Goal: Answer question/provide support: Share knowledge or assist other users

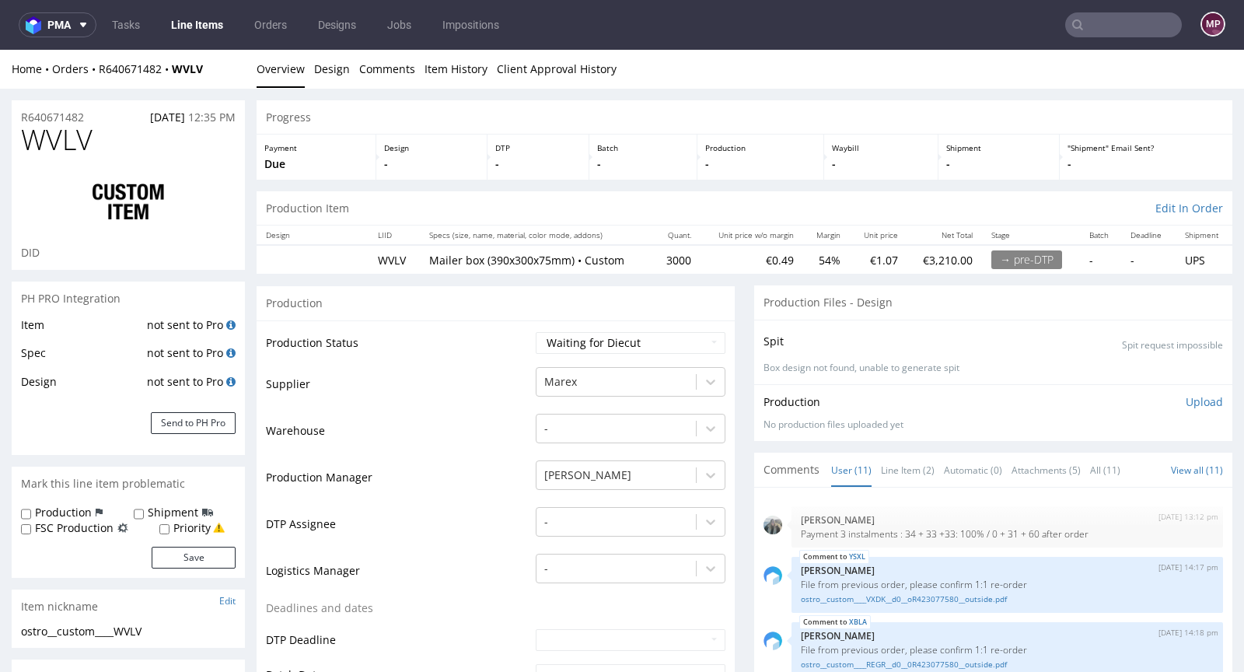
scroll to position [352, 0]
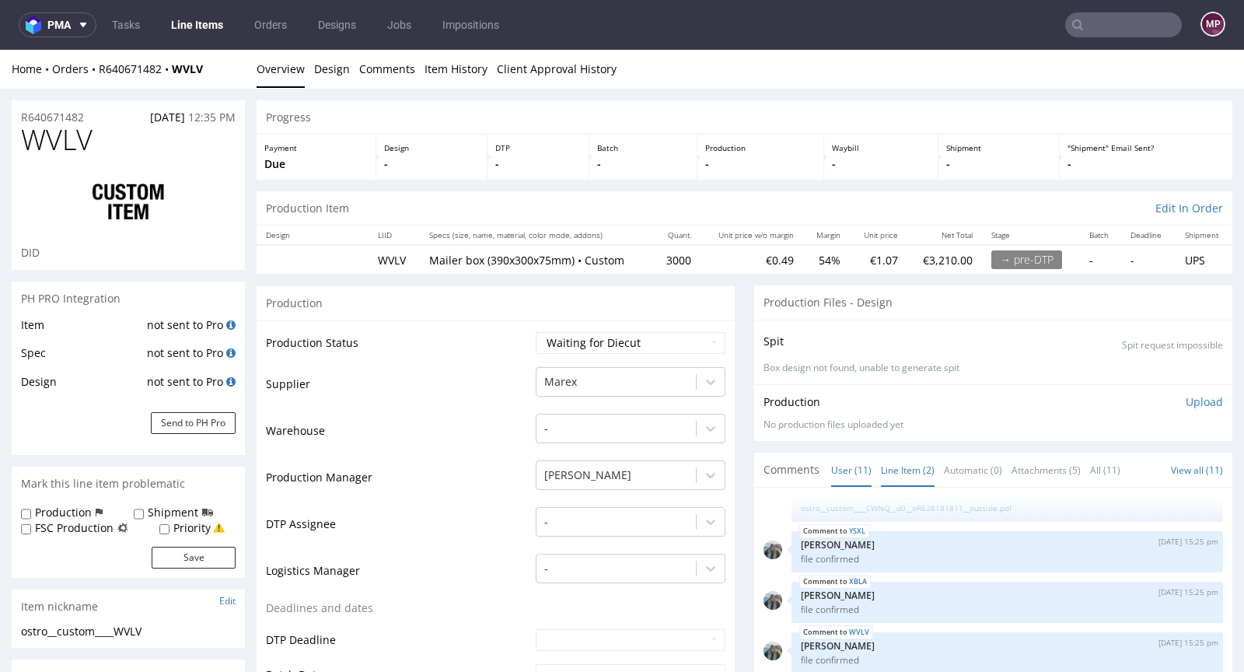
click at [886, 468] on link "Line Item (2)" at bounding box center [908, 469] width 54 height 33
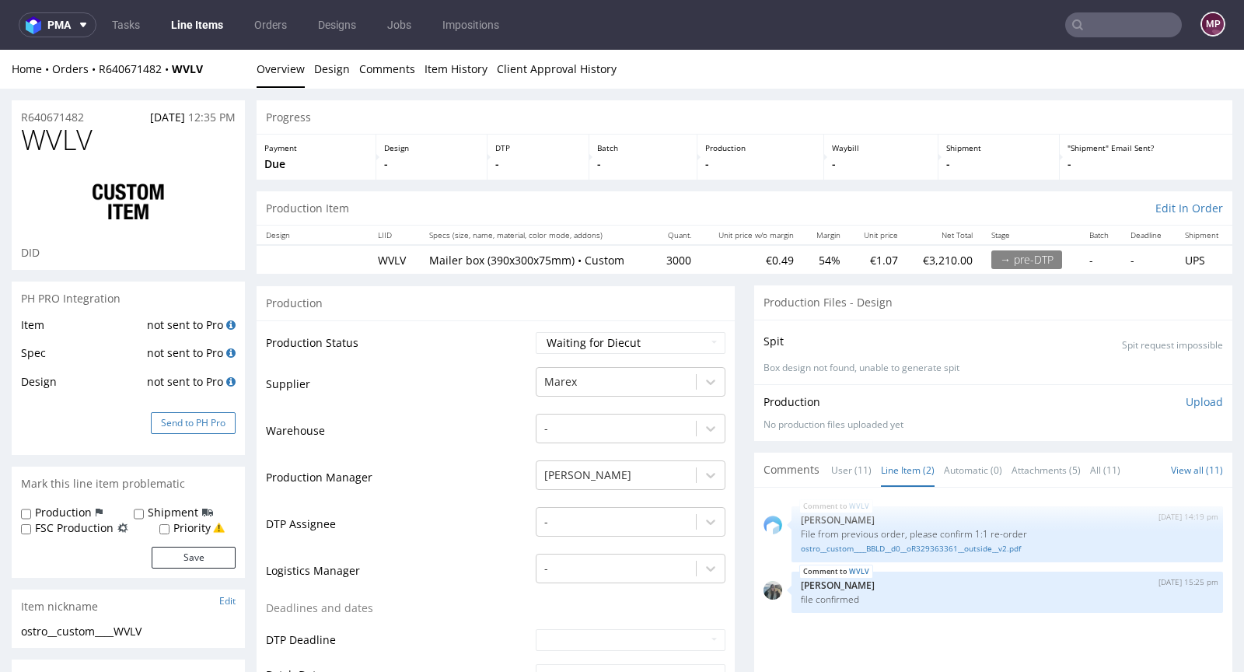
click at [209, 426] on button "Send to PH Pro" at bounding box center [193, 423] width 85 height 22
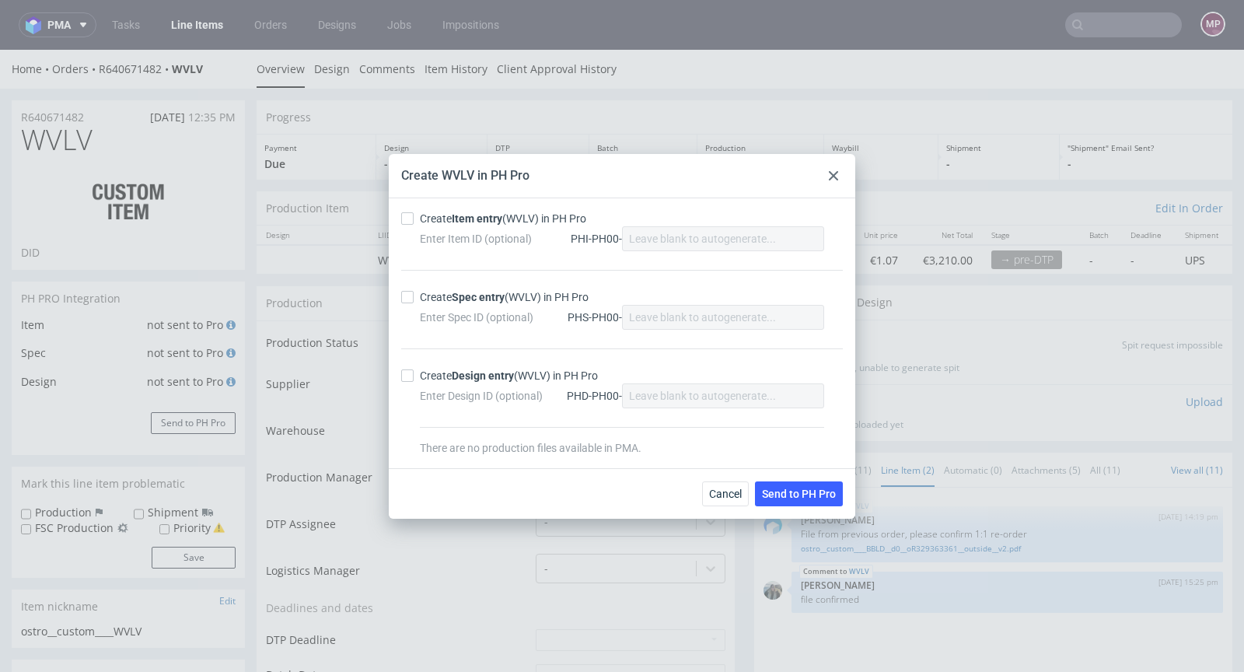
click at [448, 222] on div "Create Item entry (WVLV) in PH Pro" at bounding box center [503, 219] width 166 height 16
click at [414, 222] on input "Create Item entry (WVLV) in PH Pro" at bounding box center [407, 218] width 12 height 12
checkbox input "true"
click at [458, 300] on strong "Spec entry" at bounding box center [478, 297] width 53 height 12
click at [414, 300] on input "Create Spec entry (WVLV) in PH Pro" at bounding box center [407, 297] width 12 height 12
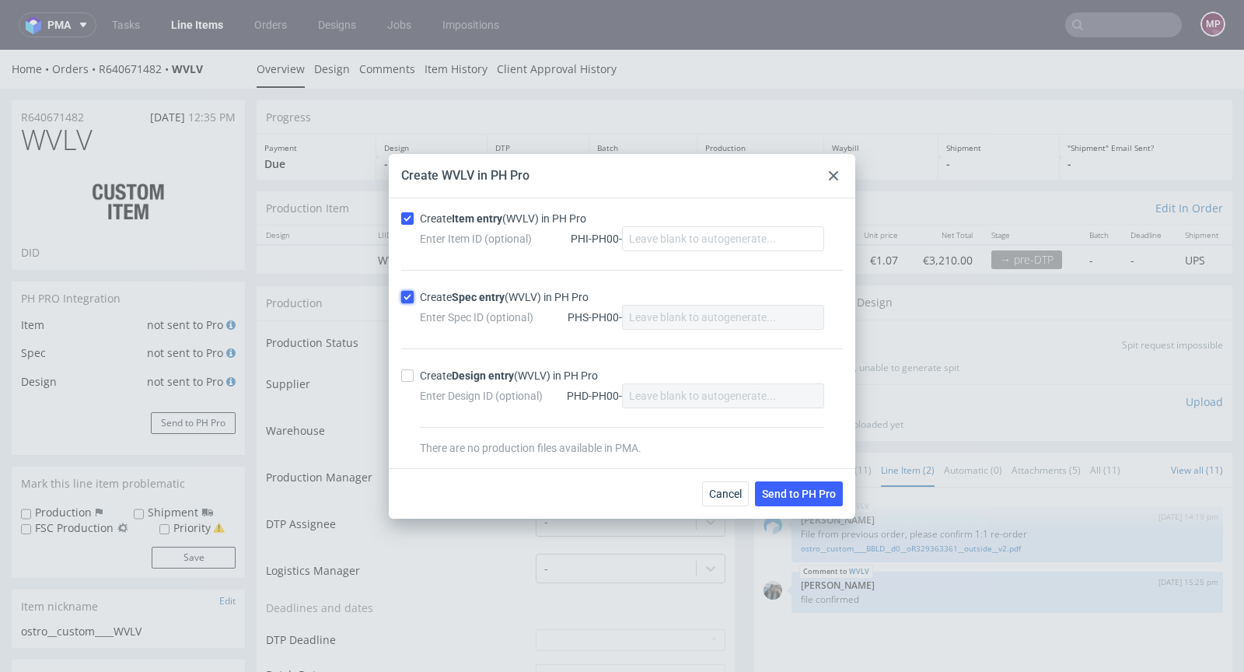
checkbox input "true"
click at [809, 489] on span "Send to PH Pro" at bounding box center [799, 493] width 74 height 11
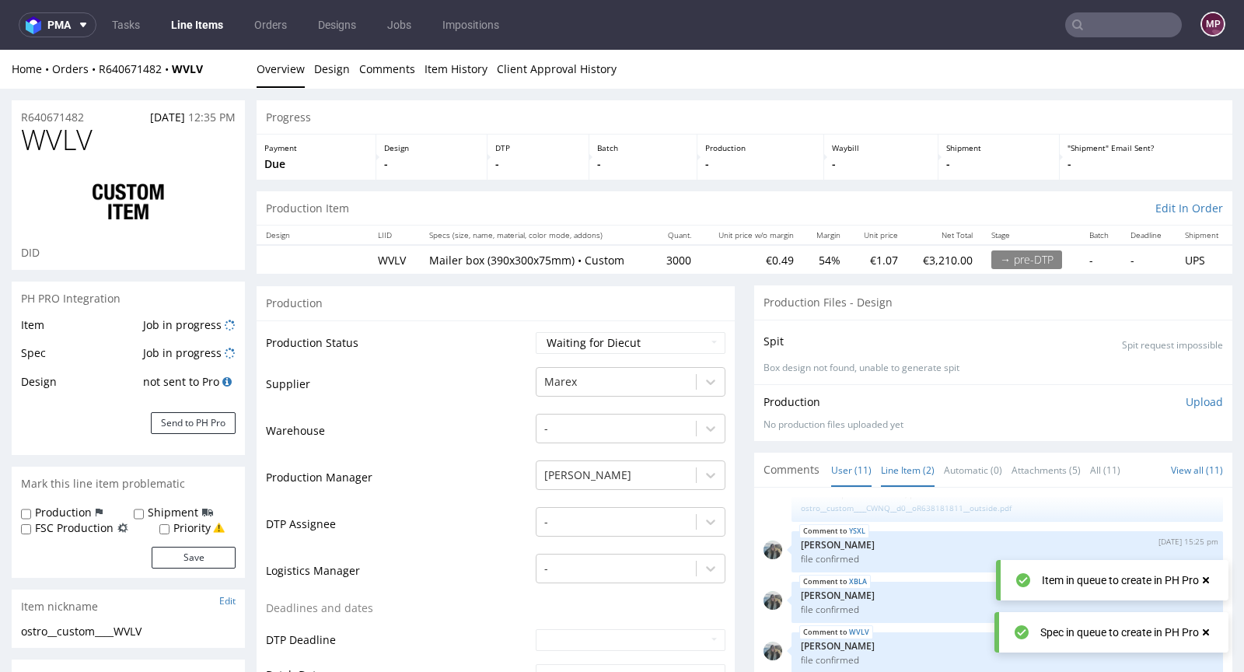
click at [901, 467] on link "Line Item (2)" at bounding box center [908, 469] width 54 height 33
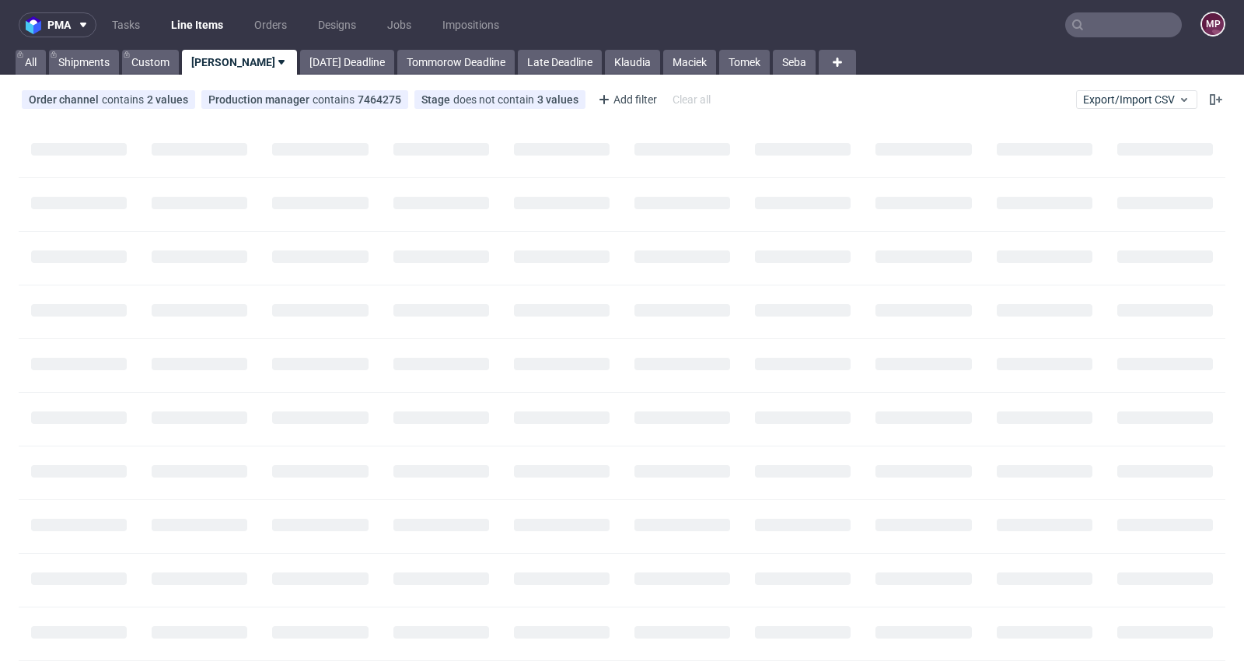
click at [1109, 21] on input "text" at bounding box center [1123, 24] width 117 height 25
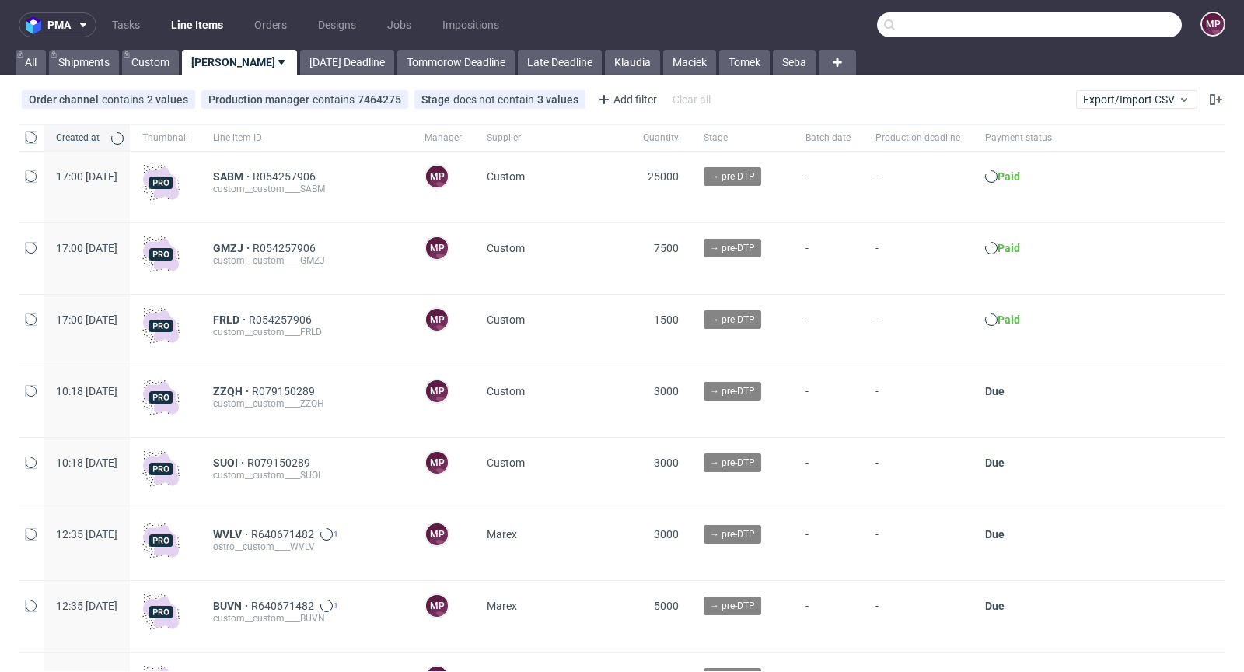
paste input "LEWO"
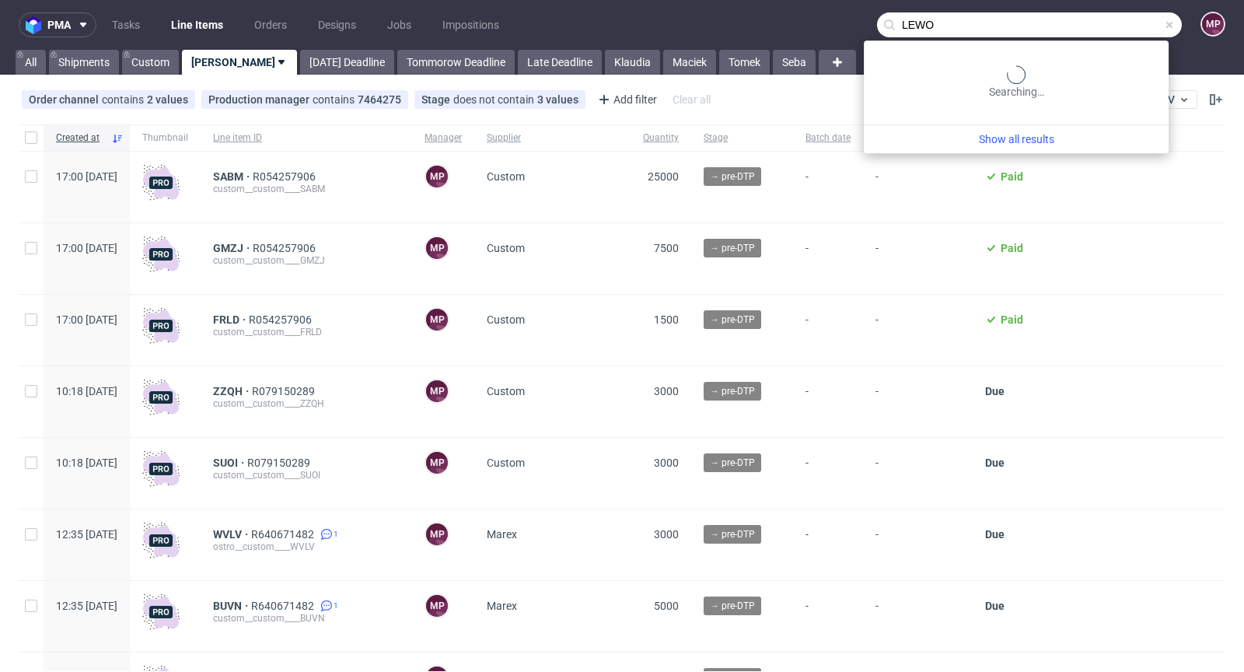
type input "LEWO"
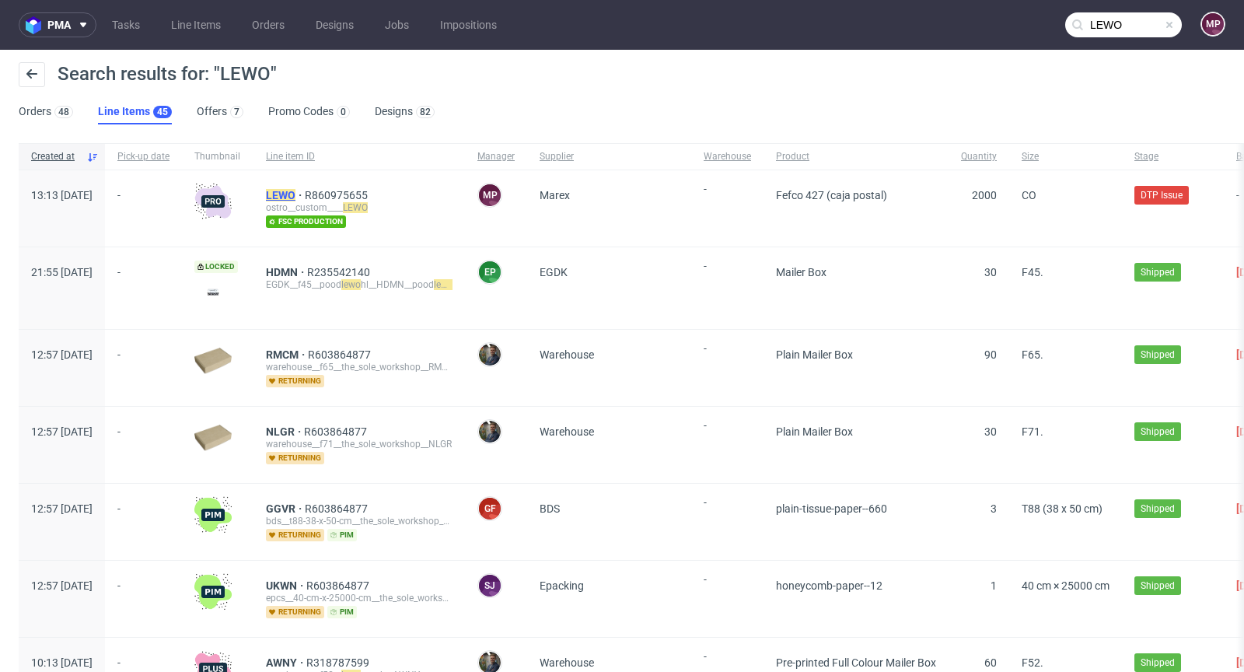
click at [296, 194] on mark "LEWO" at bounding box center [281, 195] width 30 height 12
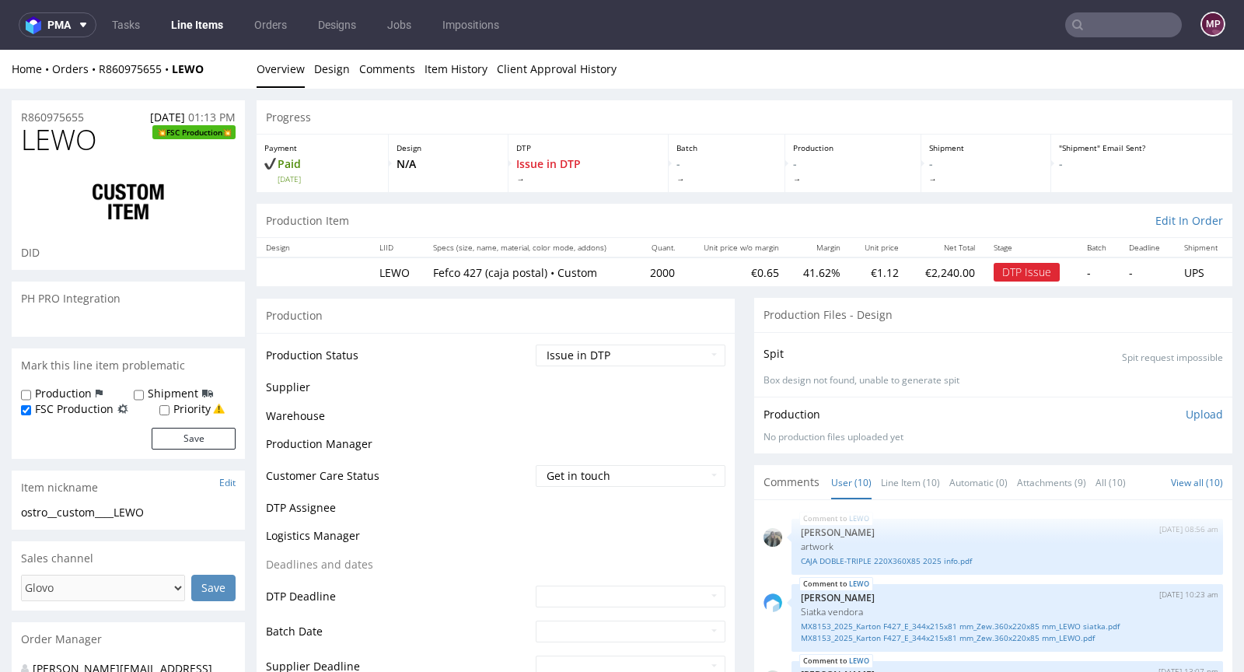
scroll to position [963, 0]
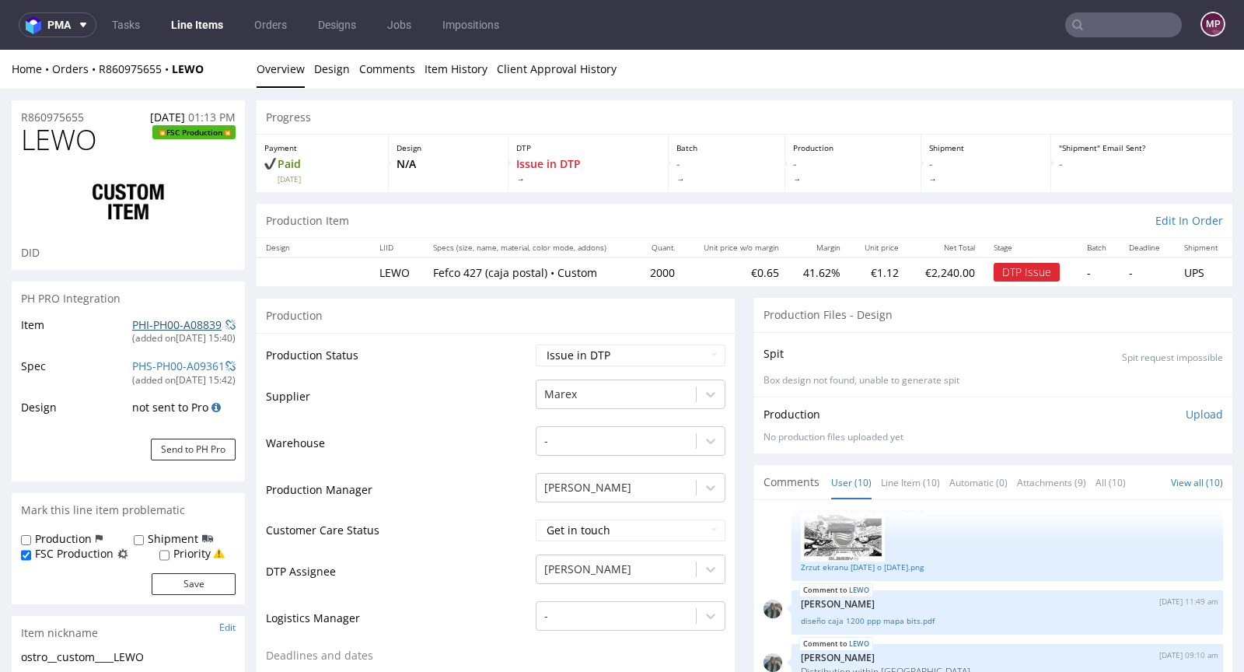
click at [166, 324] on link "PHI-PH00-A08839" at bounding box center [176, 324] width 89 height 15
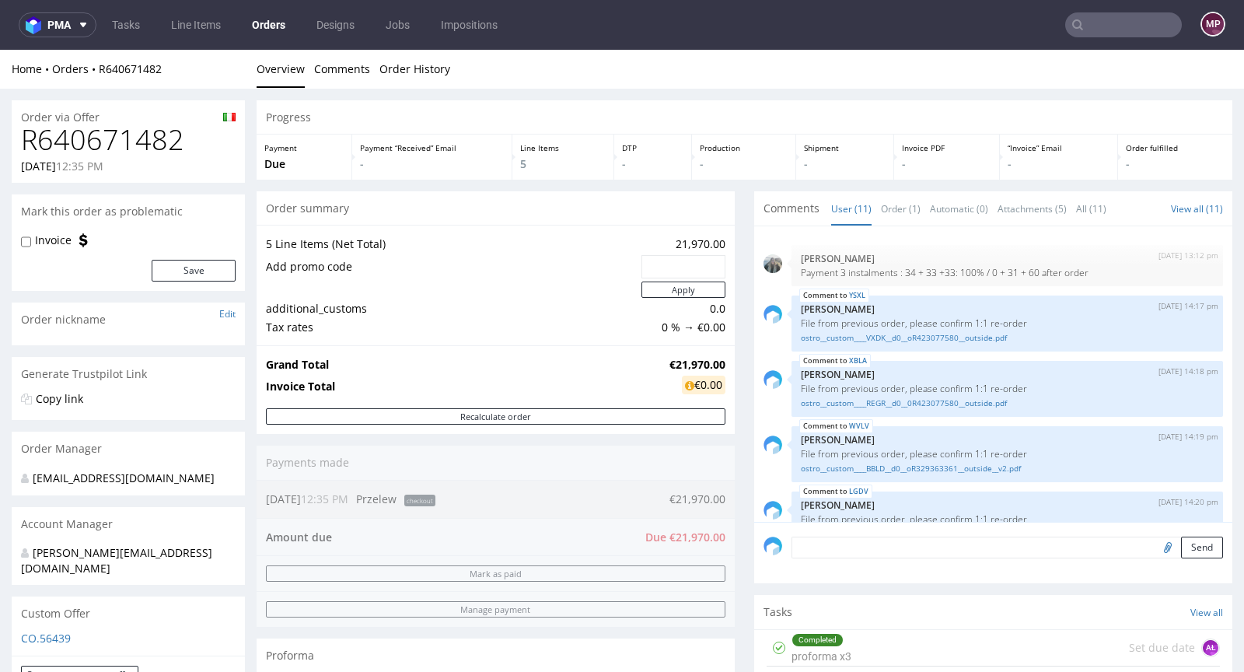
scroll to position [352, 0]
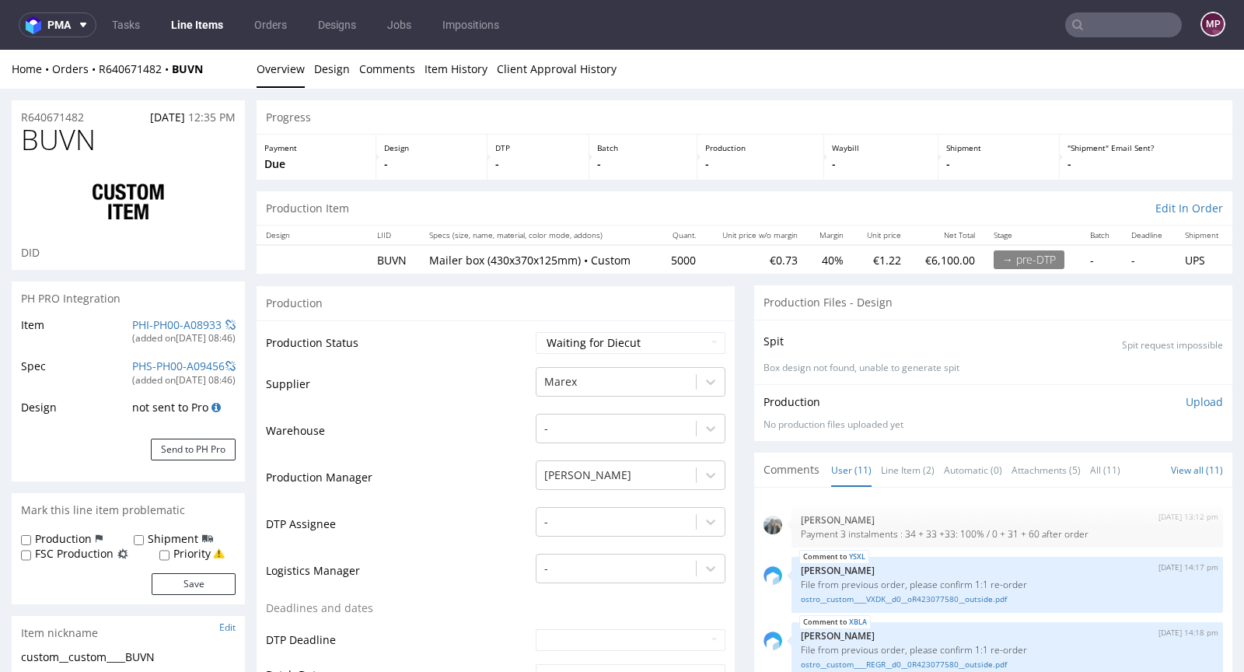
scroll to position [352, 0]
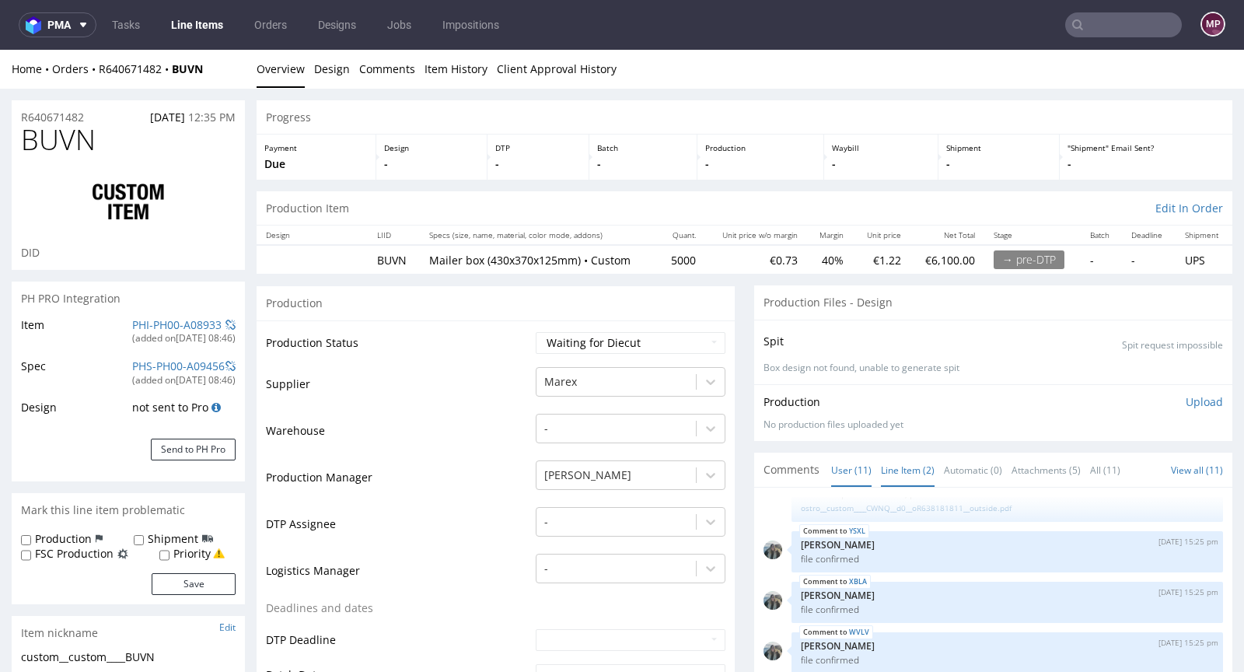
click at [911, 464] on link "Line Item (2)" at bounding box center [908, 469] width 54 height 33
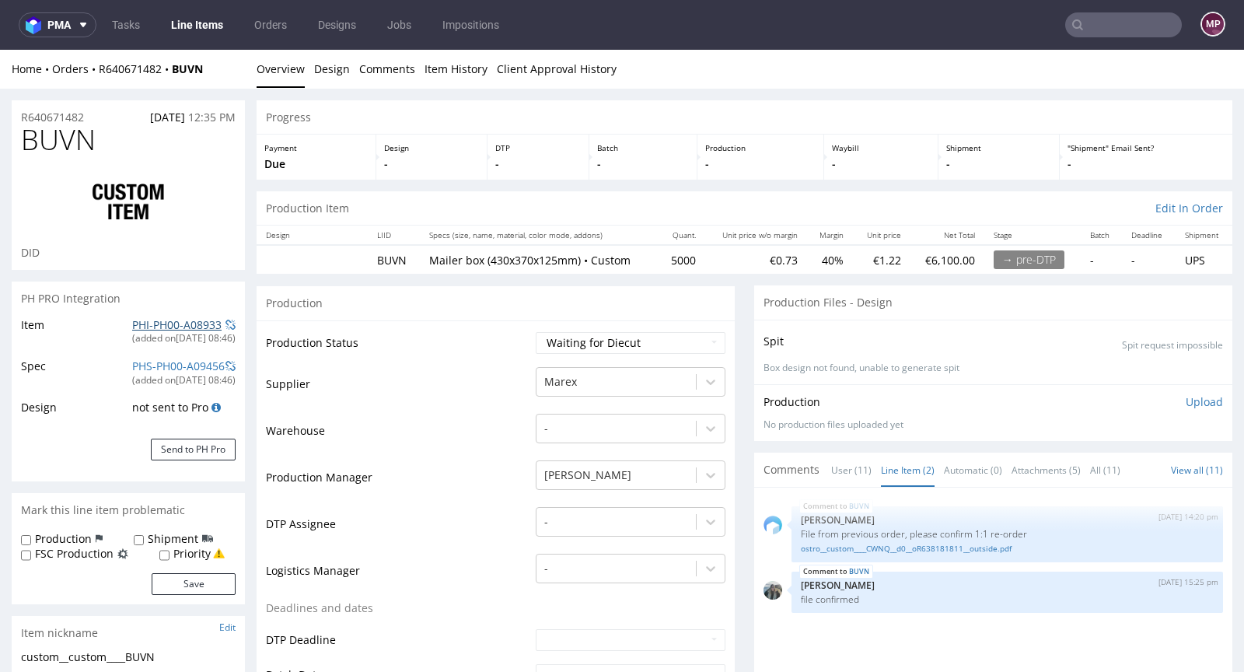
click at [142, 320] on link "PHI-PH00-A08933" at bounding box center [176, 324] width 89 height 15
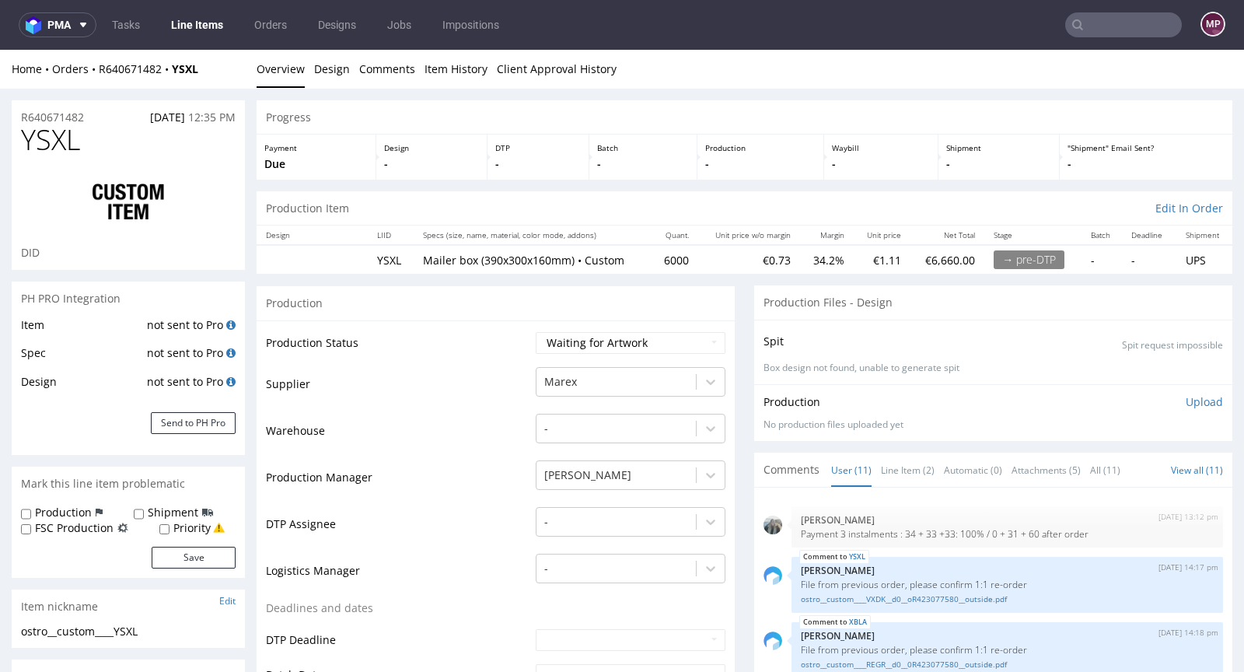
scroll to position [352, 0]
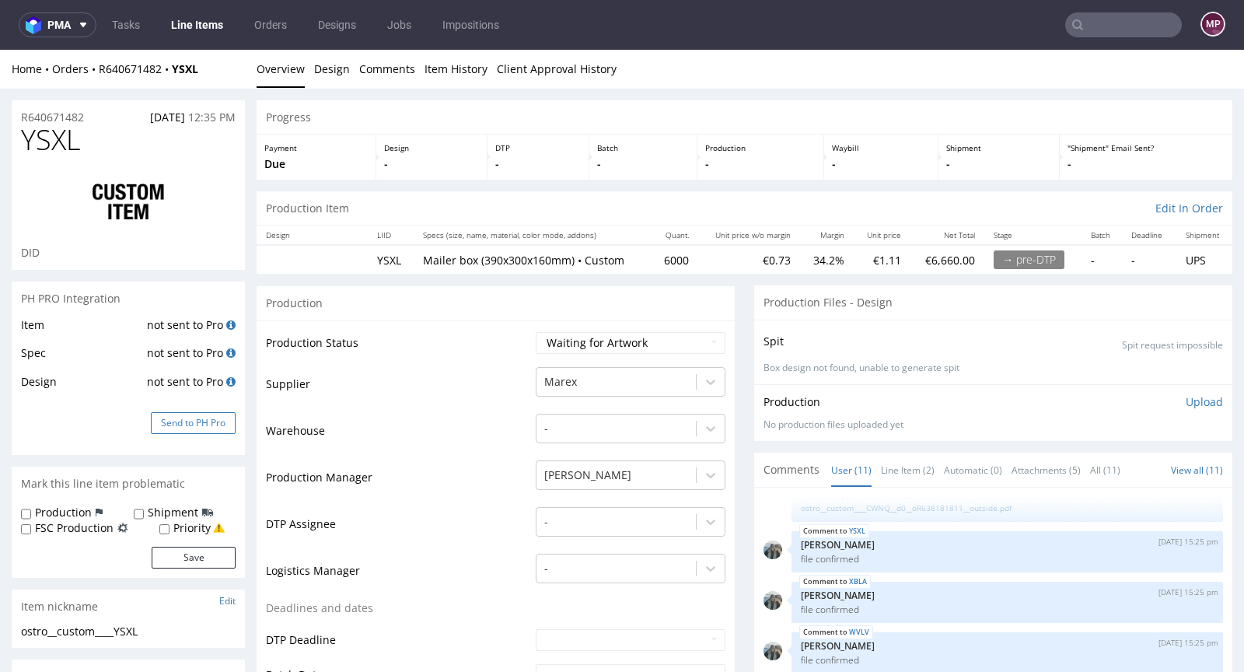
click at [208, 427] on button "Send to PH Pro" at bounding box center [193, 423] width 85 height 22
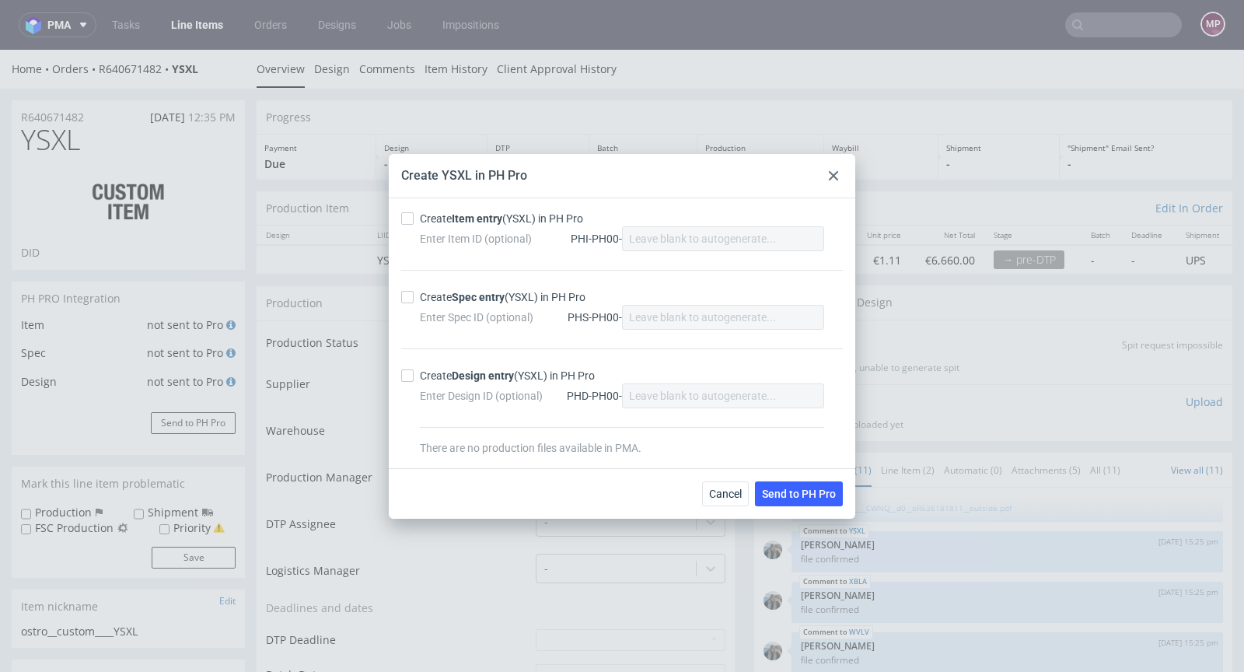
click at [498, 212] on strong "Item entry" at bounding box center [477, 218] width 51 height 12
click at [414, 212] on input "Create Item entry (YSXL) in PH Pro" at bounding box center [407, 218] width 12 height 12
checkbox input "true"
click at [477, 299] on strong "Spec entry" at bounding box center [478, 297] width 53 height 12
click at [414, 299] on input "Create Spec entry (YSXL) in PH Pro" at bounding box center [407, 297] width 12 height 12
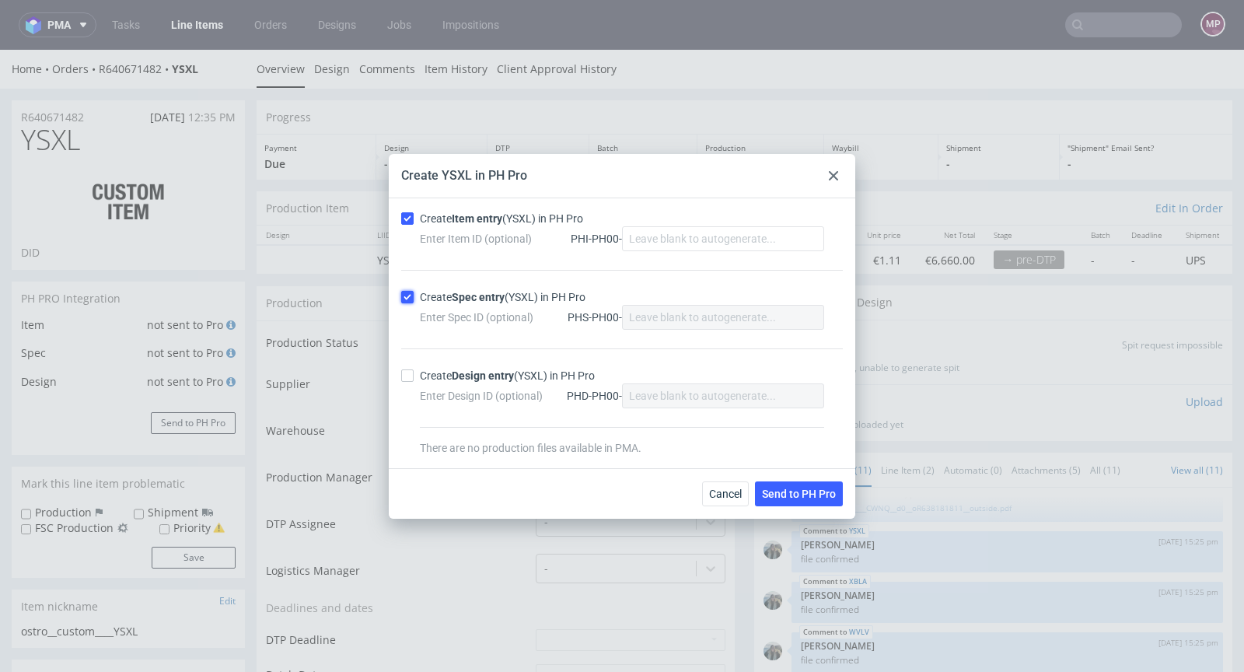
checkbox input "true"
click at [796, 488] on span "Send to PH Pro" at bounding box center [799, 493] width 74 height 11
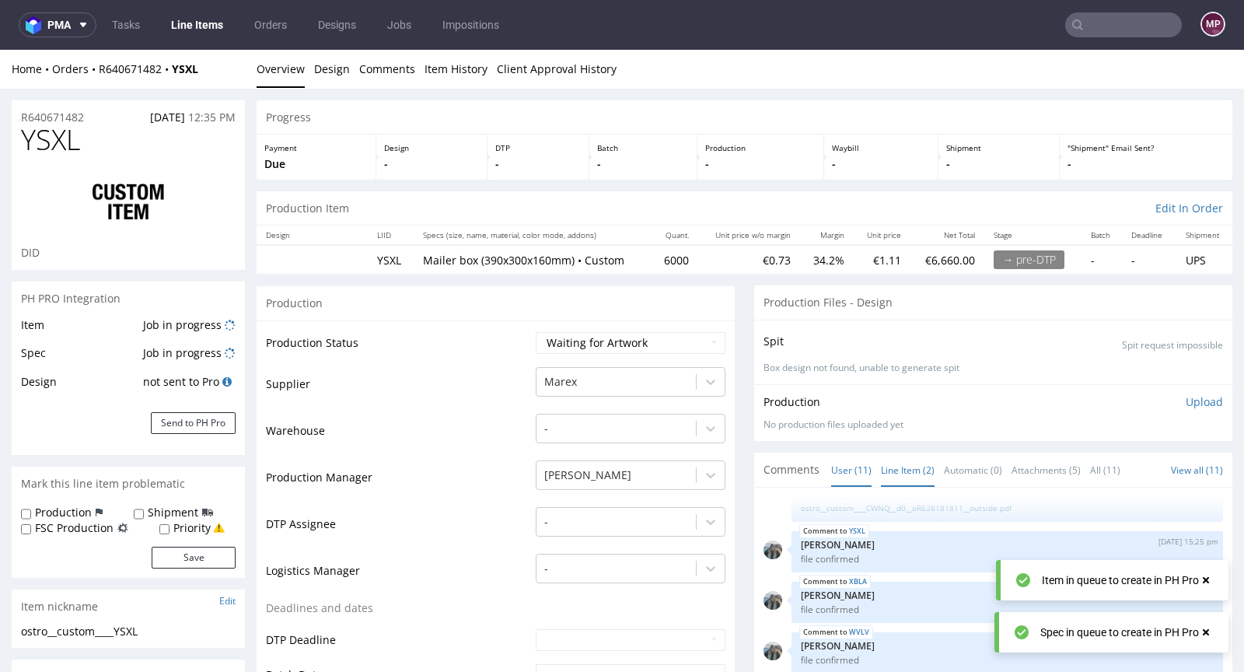
click at [892, 470] on link "Line Item (2)" at bounding box center [908, 469] width 54 height 33
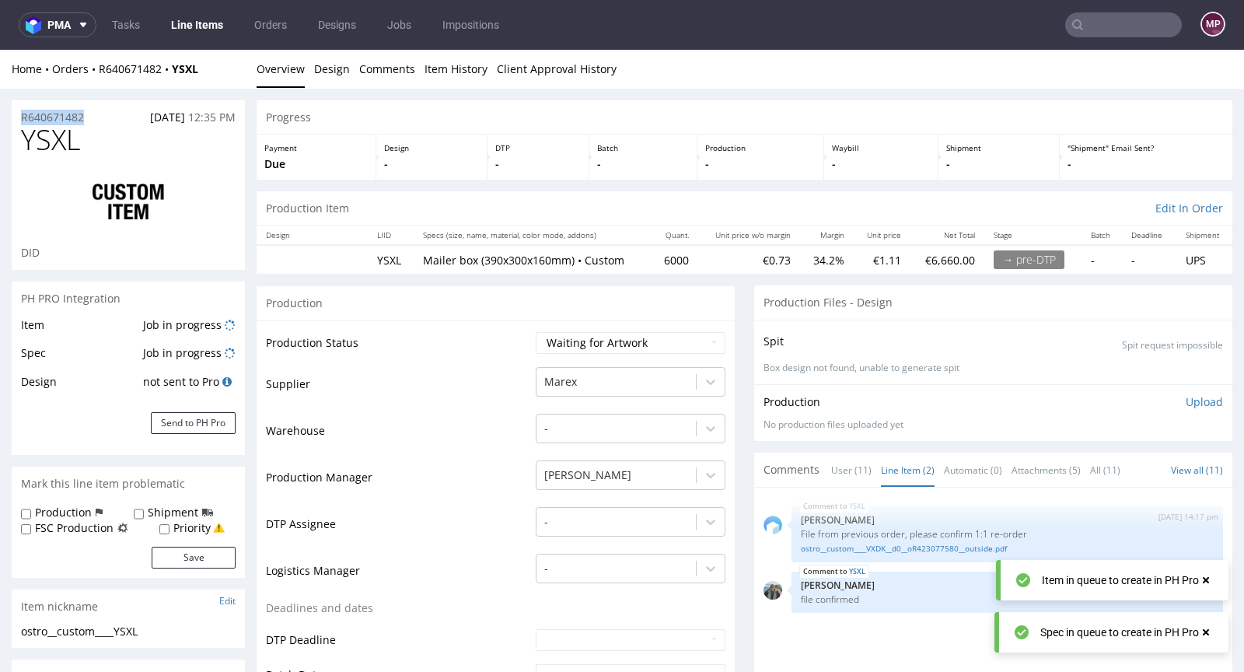
drag, startPoint x: 97, startPoint y: 114, endPoint x: 16, endPoint y: 111, distance: 81.7
click at [16, 111] on div "R640671482 13.08.2025 12:35 PM" at bounding box center [128, 112] width 233 height 25
copy p "R640671482"
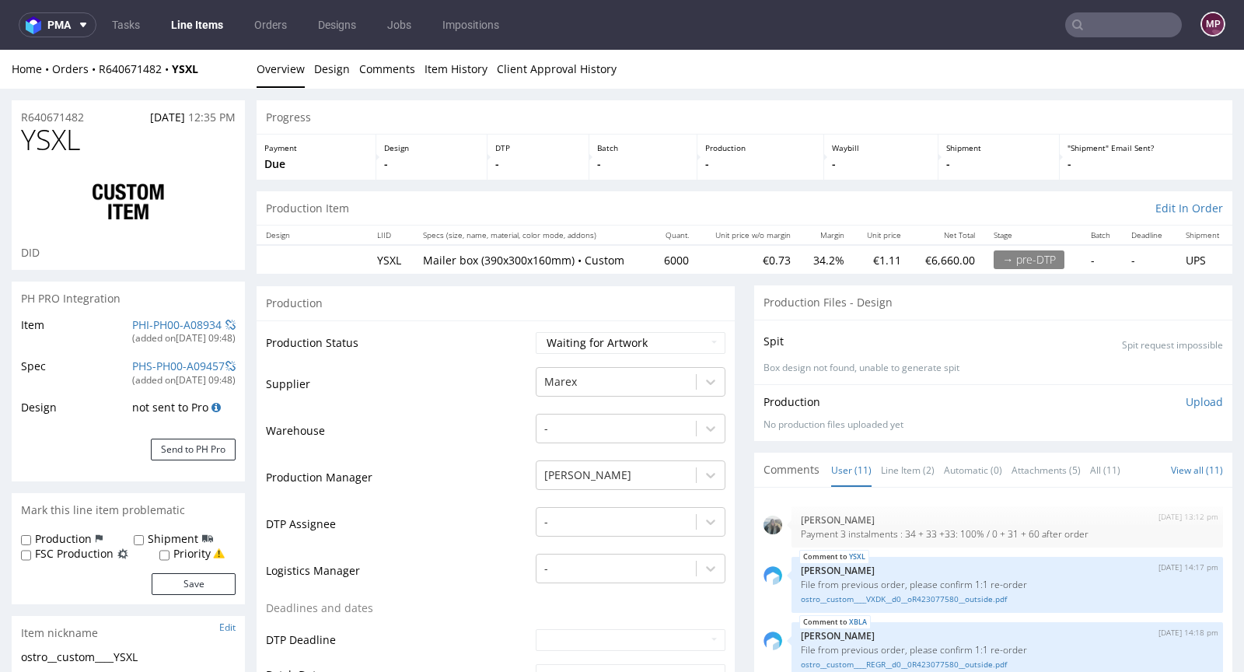
scroll to position [352, 0]
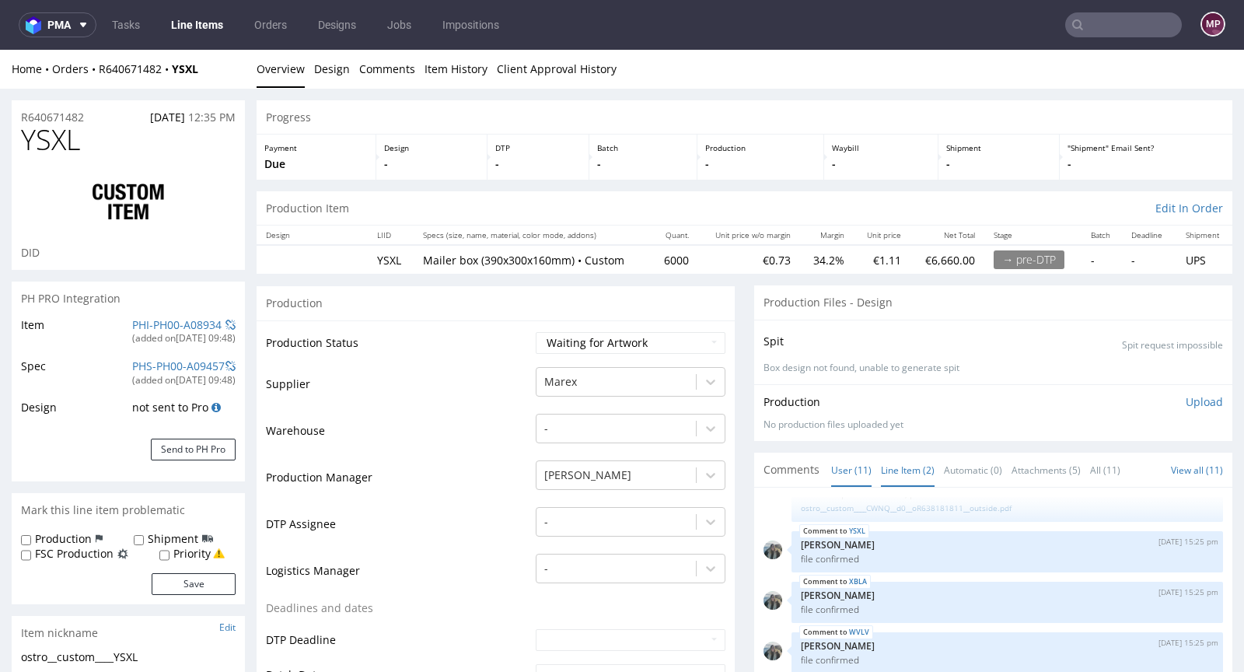
click at [895, 475] on link "Line Item (2)" at bounding box center [908, 469] width 54 height 33
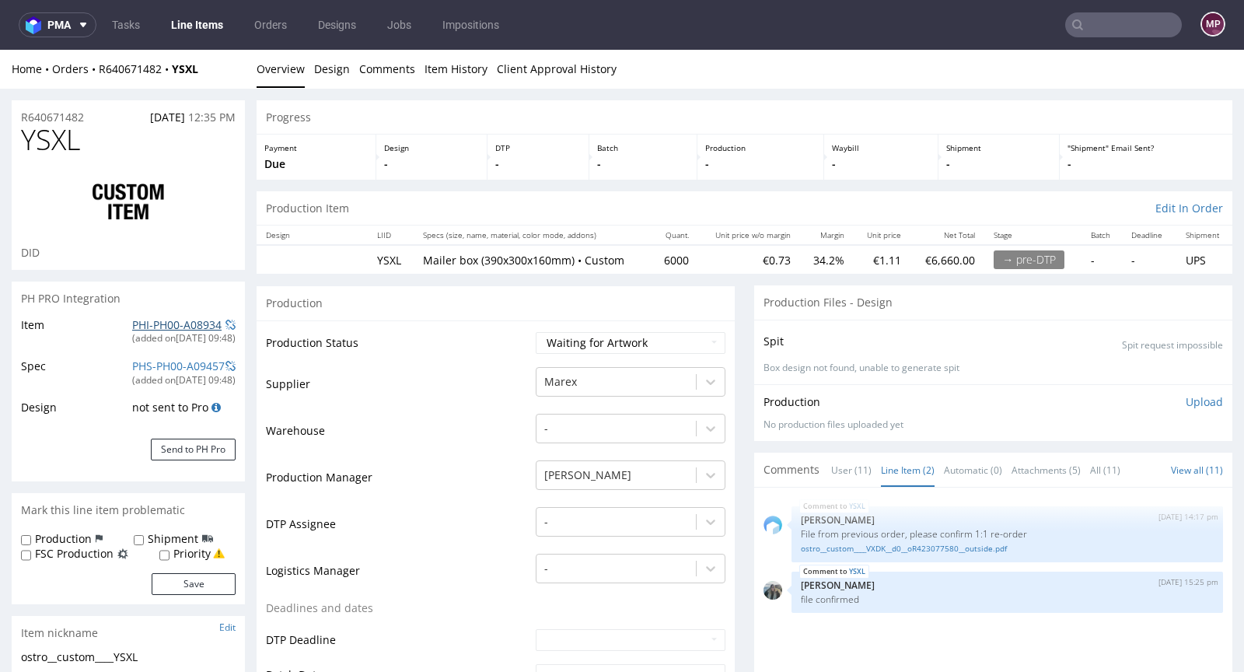
click at [180, 320] on link "PHI-PH00-A08934" at bounding box center [176, 324] width 89 height 15
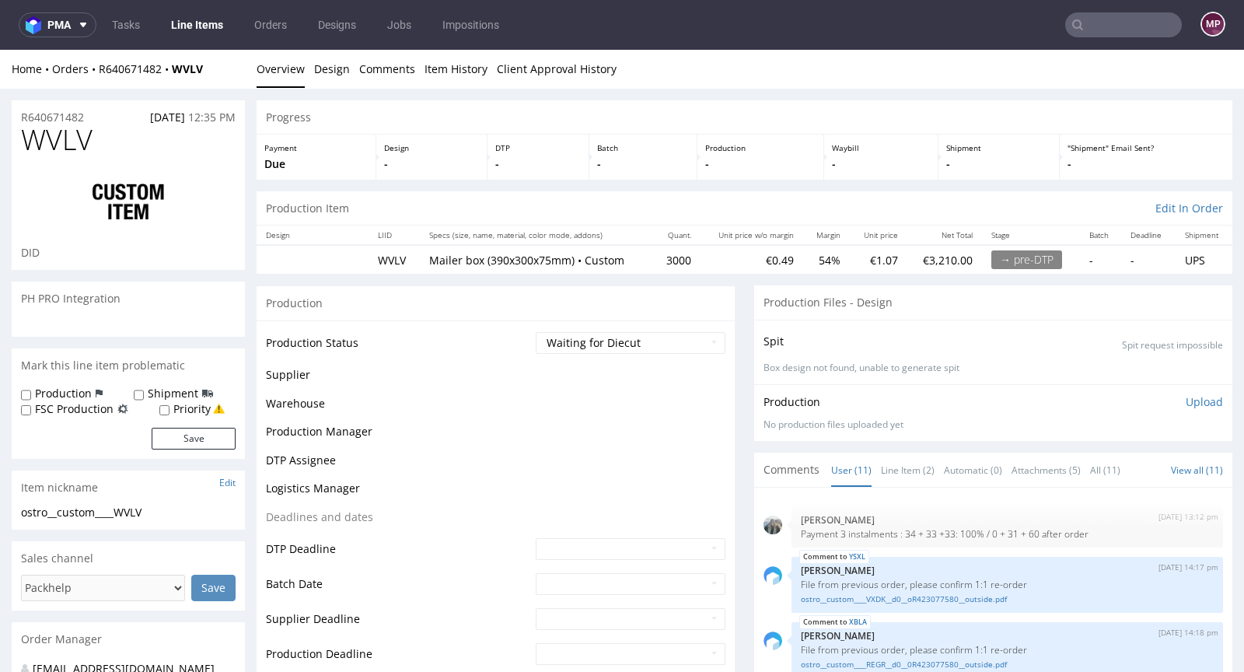
scroll to position [352, 0]
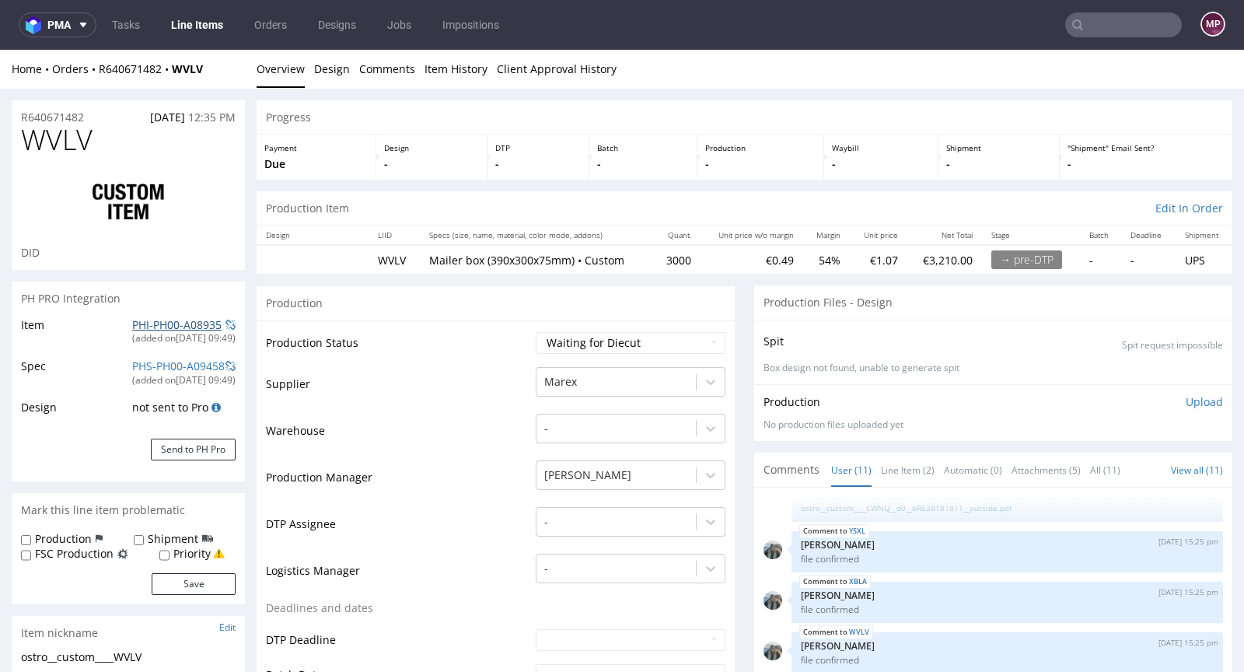
click at [177, 329] on link "PHI-PH00-A08935" at bounding box center [176, 324] width 89 height 15
click at [862, 470] on li "User (11)" at bounding box center [856, 470] width 50 height 16
click at [897, 467] on link "Line Item (2)" at bounding box center [908, 469] width 54 height 33
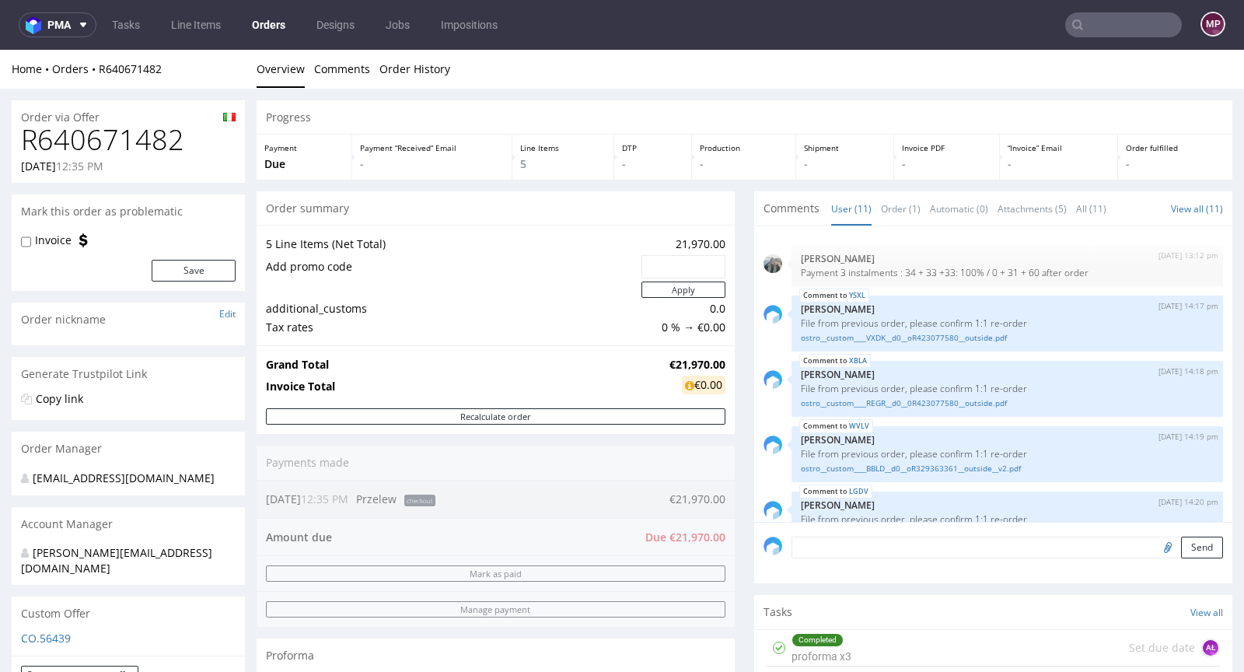
scroll to position [352, 0]
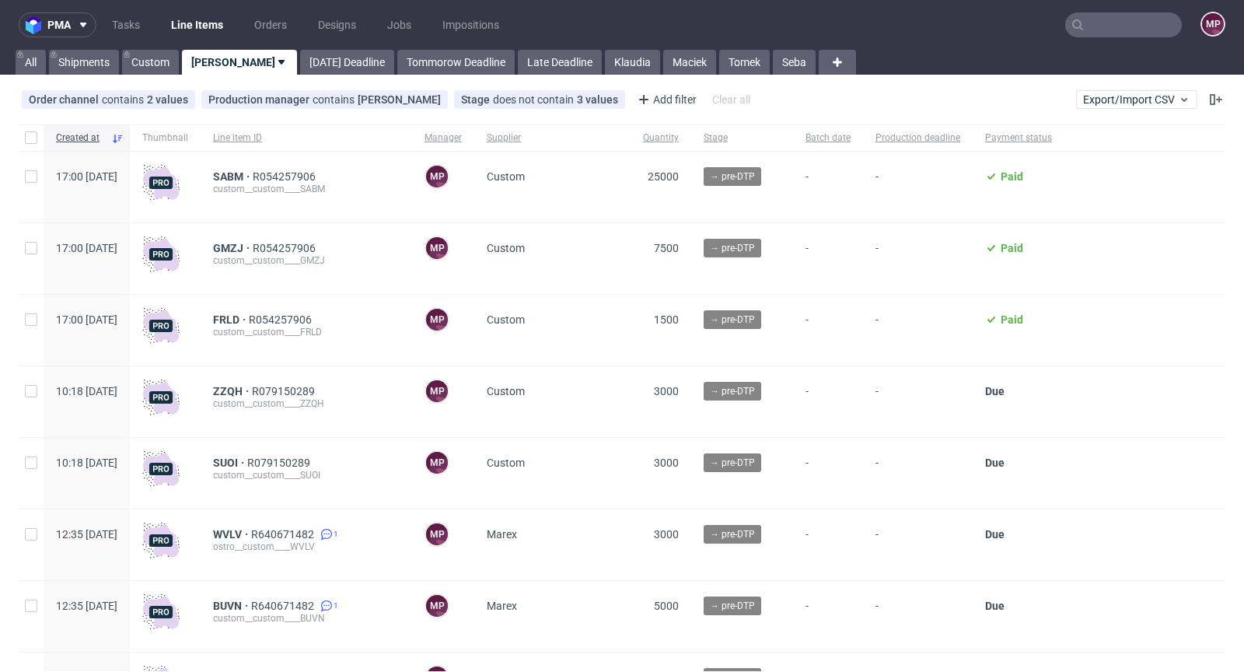
scroll to position [280, 0]
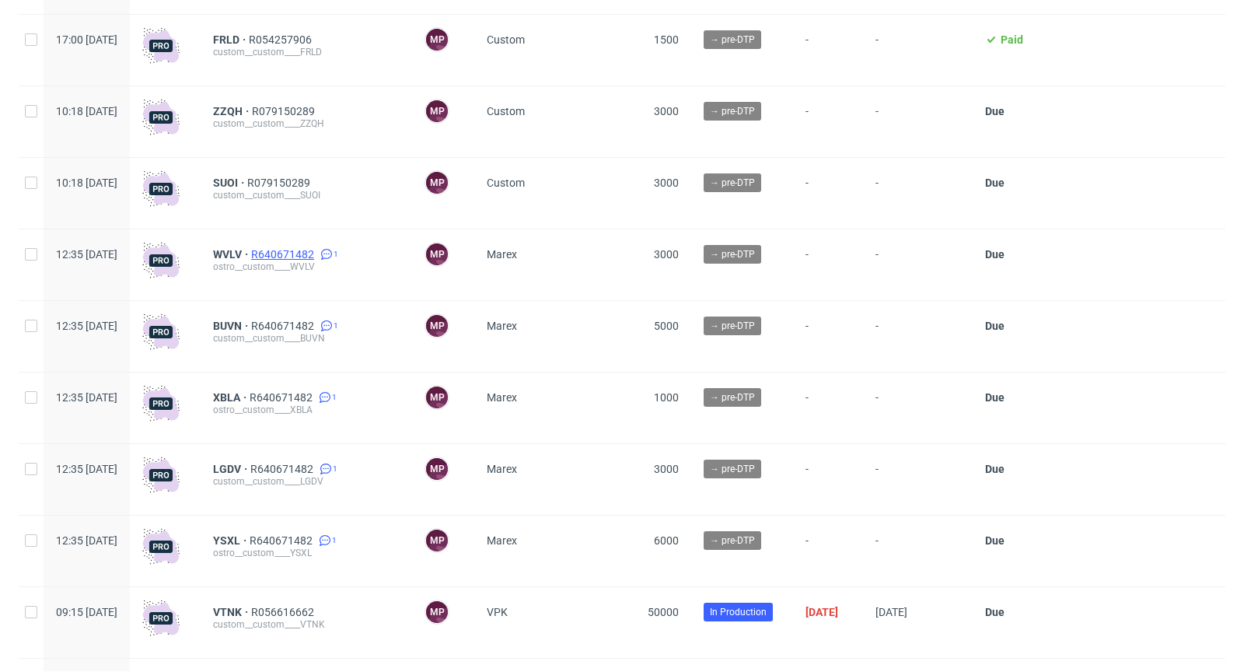
click at [317, 250] on span "R640671482" at bounding box center [284, 254] width 66 height 12
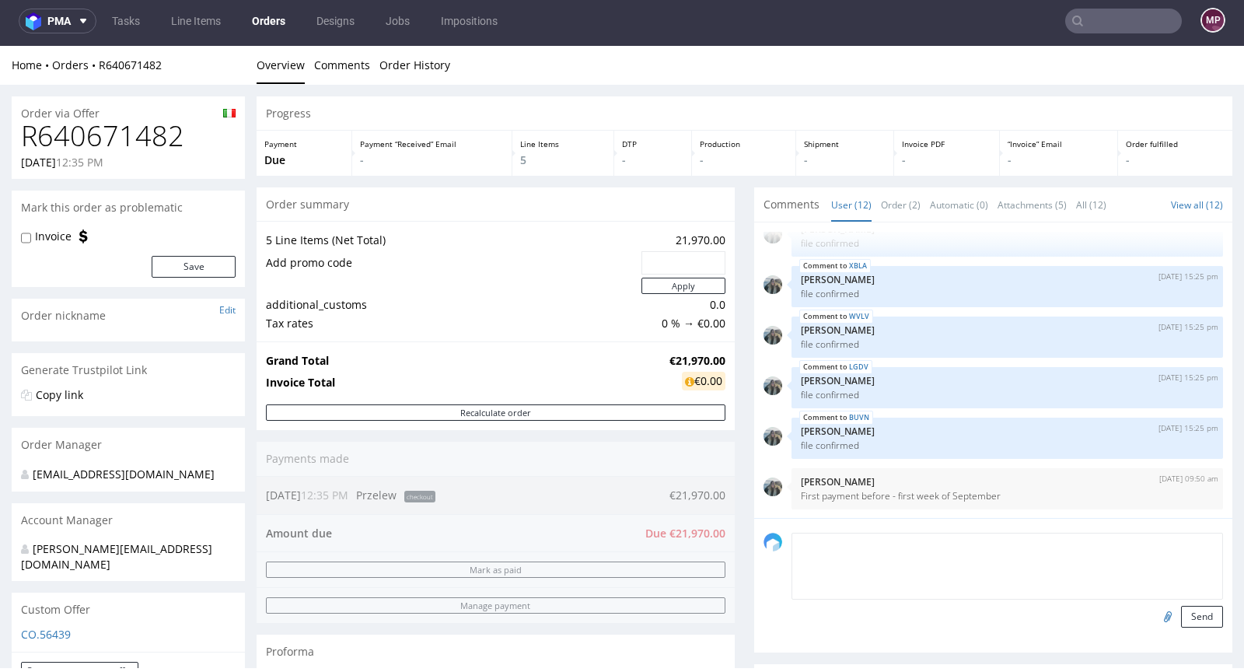
click at [958, 539] on textarea at bounding box center [1008, 566] width 432 height 67
type textarea "Czekamy na płatność"
click at [1181, 615] on button "Send" at bounding box center [1202, 617] width 42 height 22
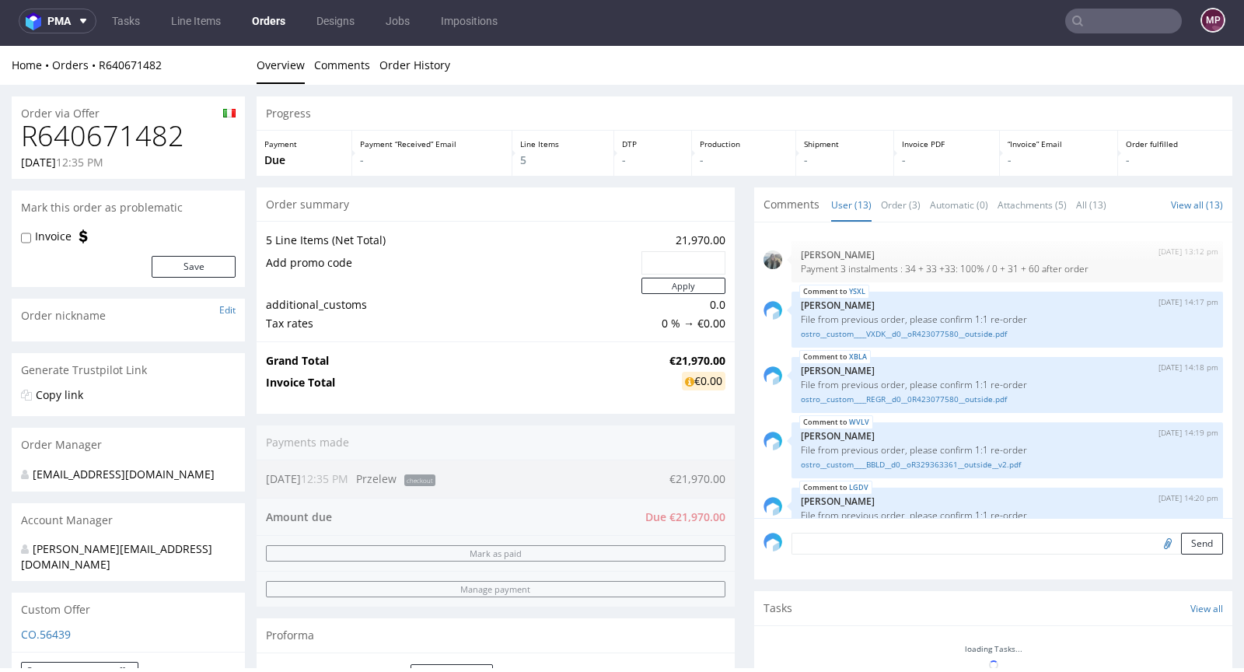
scroll to position [453, 0]
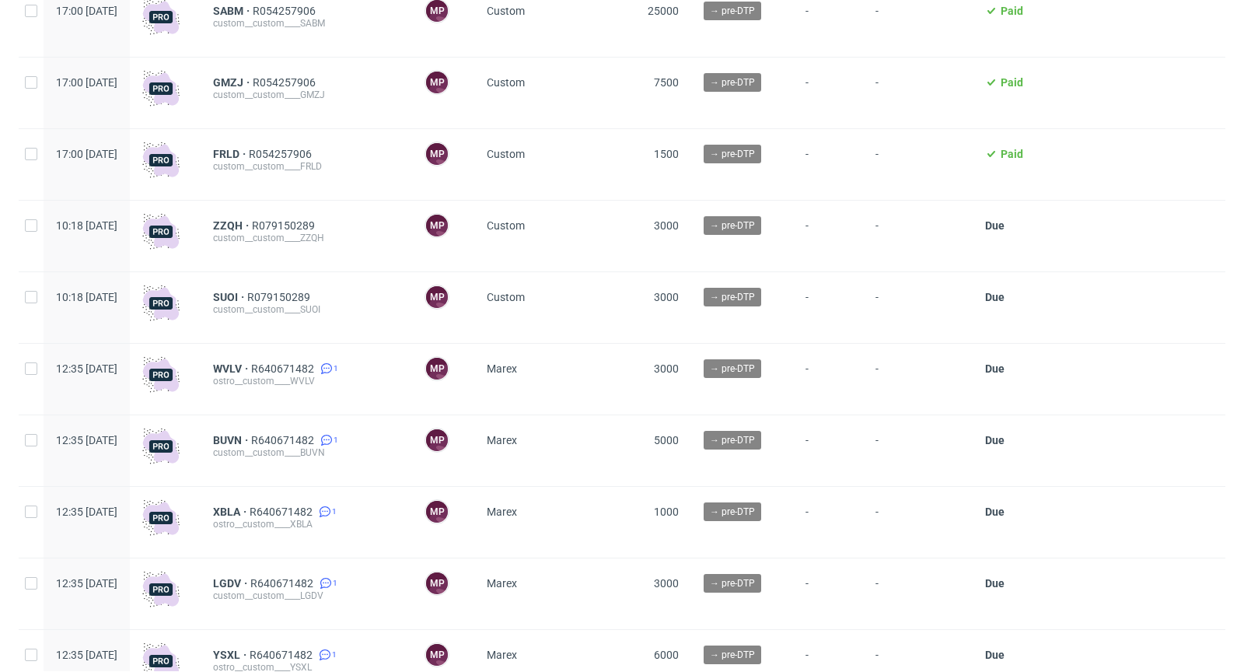
scroll to position [157, 0]
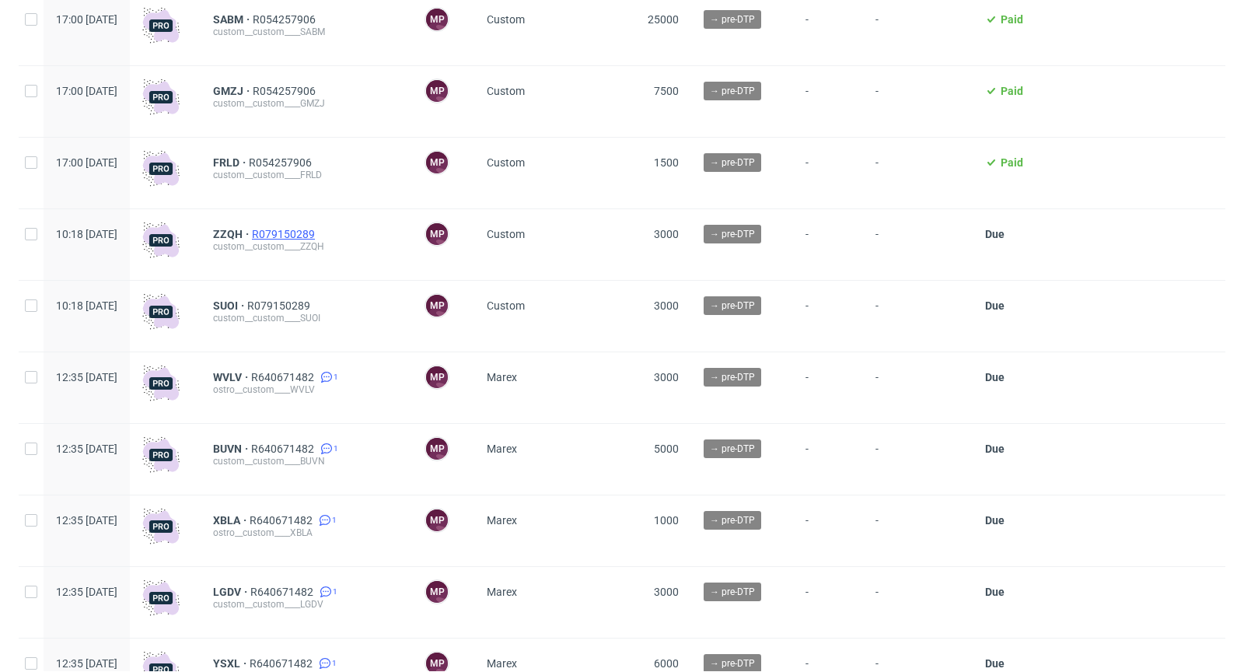
click at [318, 229] on span "R079150289" at bounding box center [285, 234] width 66 height 12
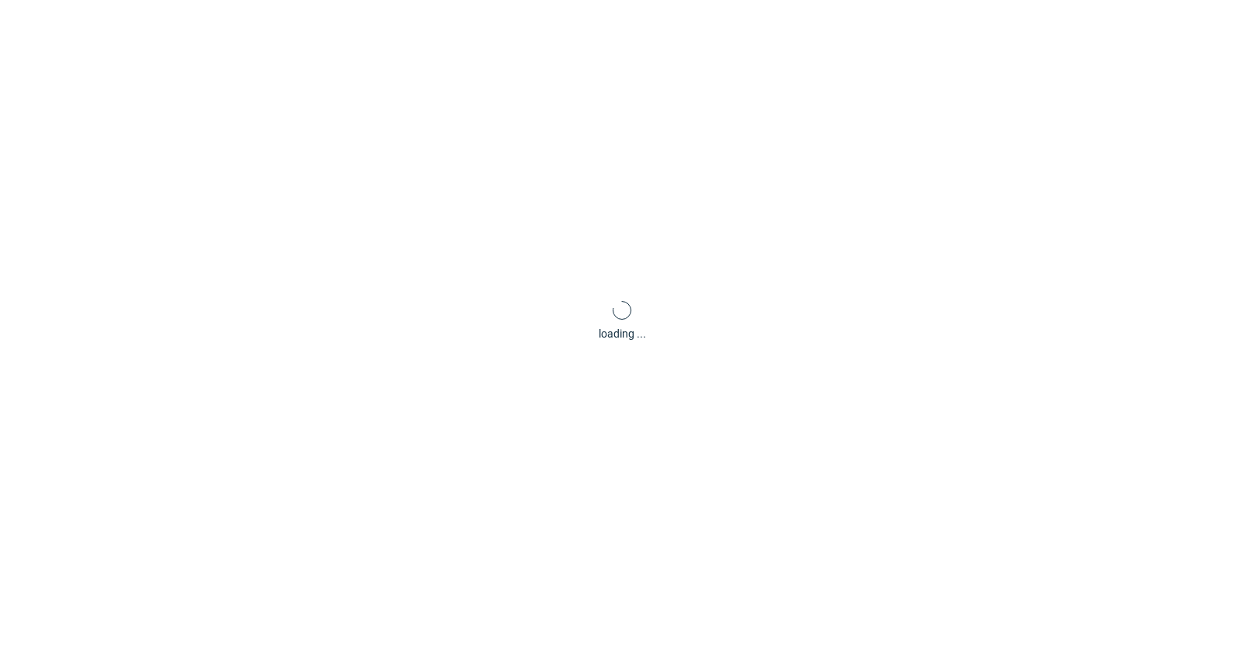
scroll to position [4, 0]
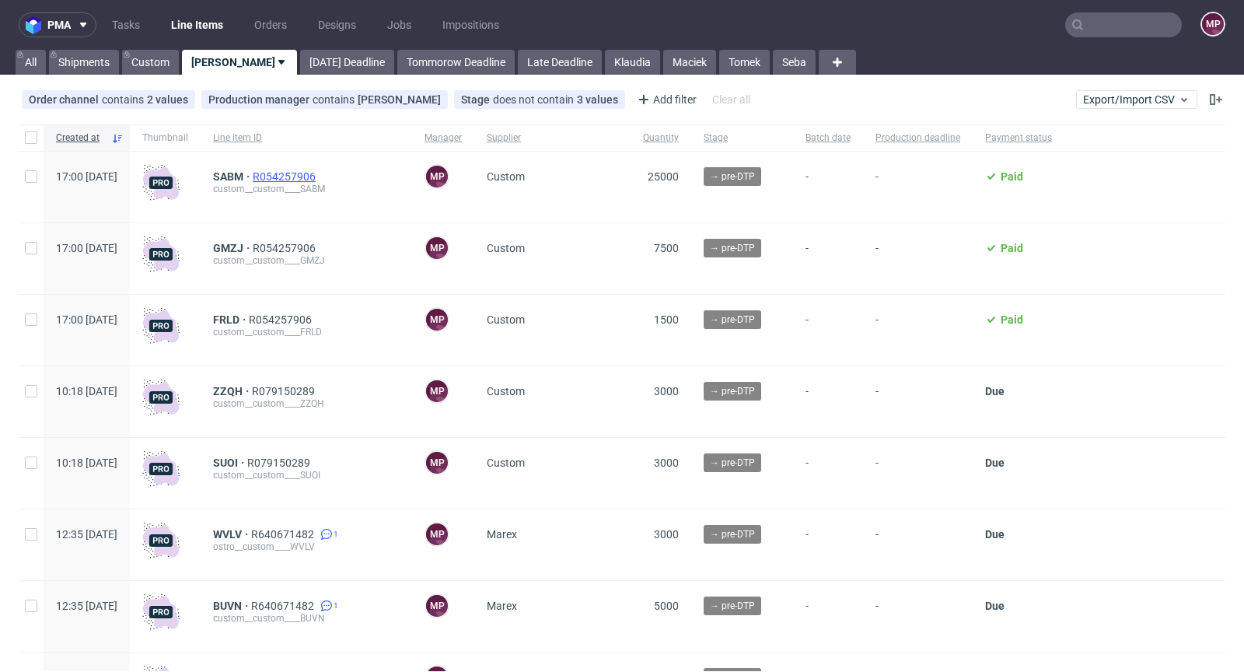
click at [319, 177] on span "R054257906" at bounding box center [286, 176] width 66 height 12
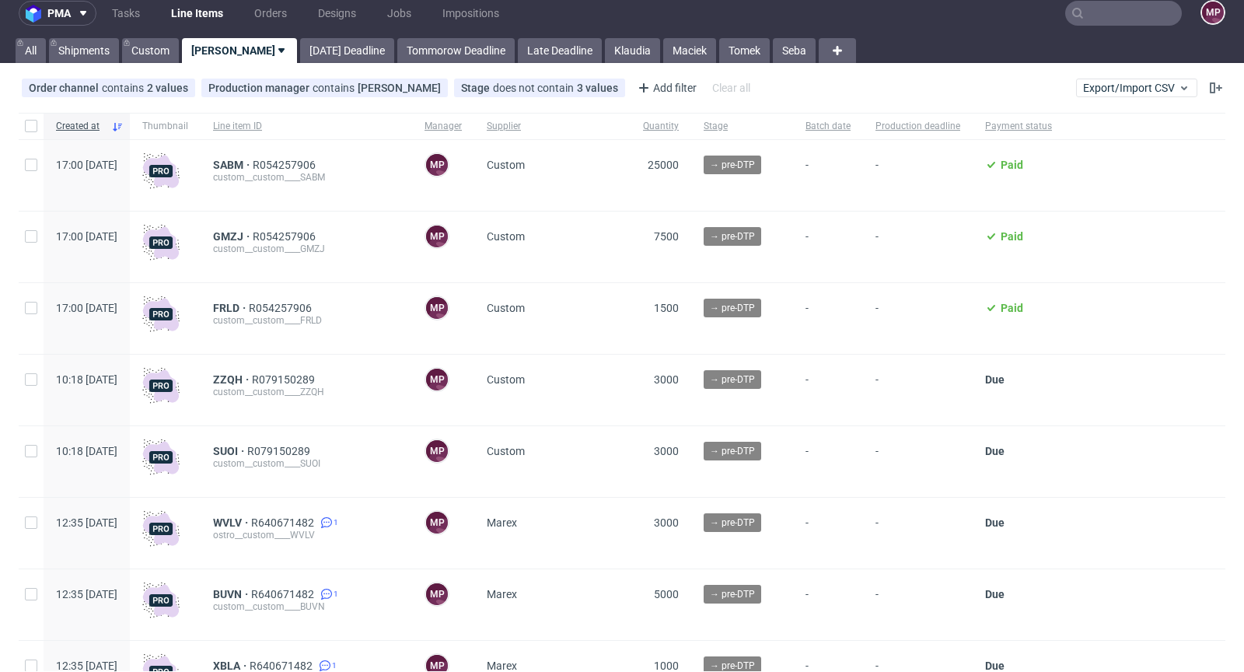
scroll to position [28, 0]
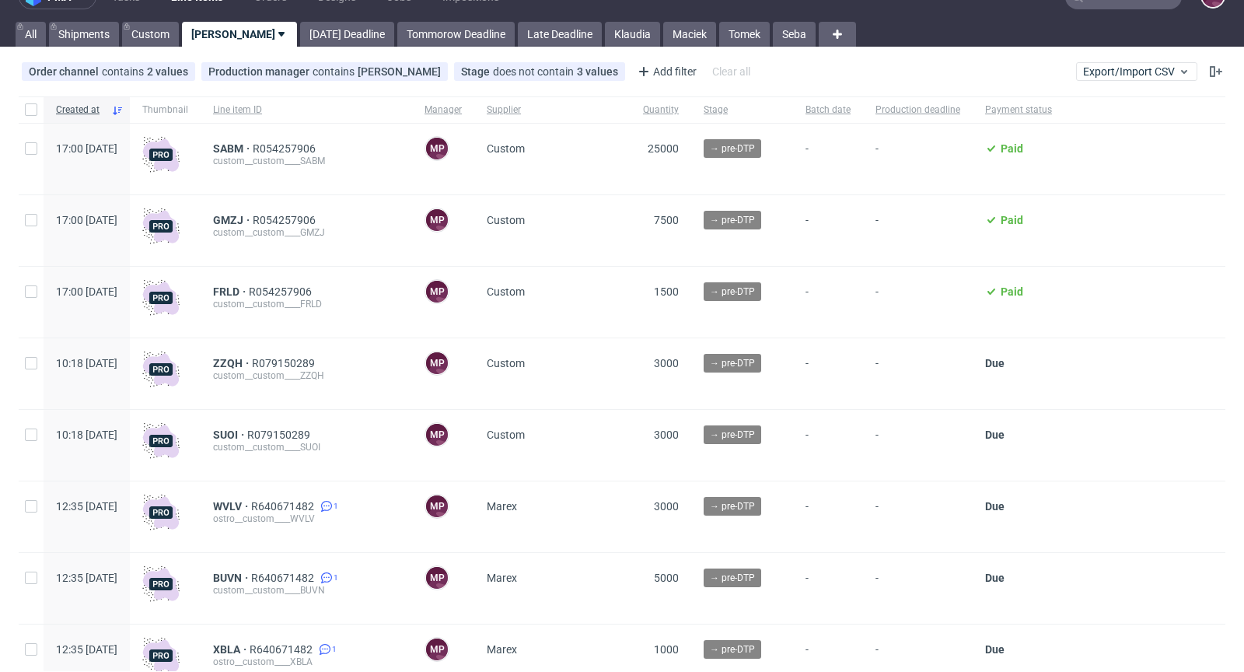
click at [362, 369] on div "custom__custom____ZZQH" at bounding box center [306, 375] width 187 height 12
click at [318, 359] on span "R079150289" at bounding box center [285, 363] width 66 height 12
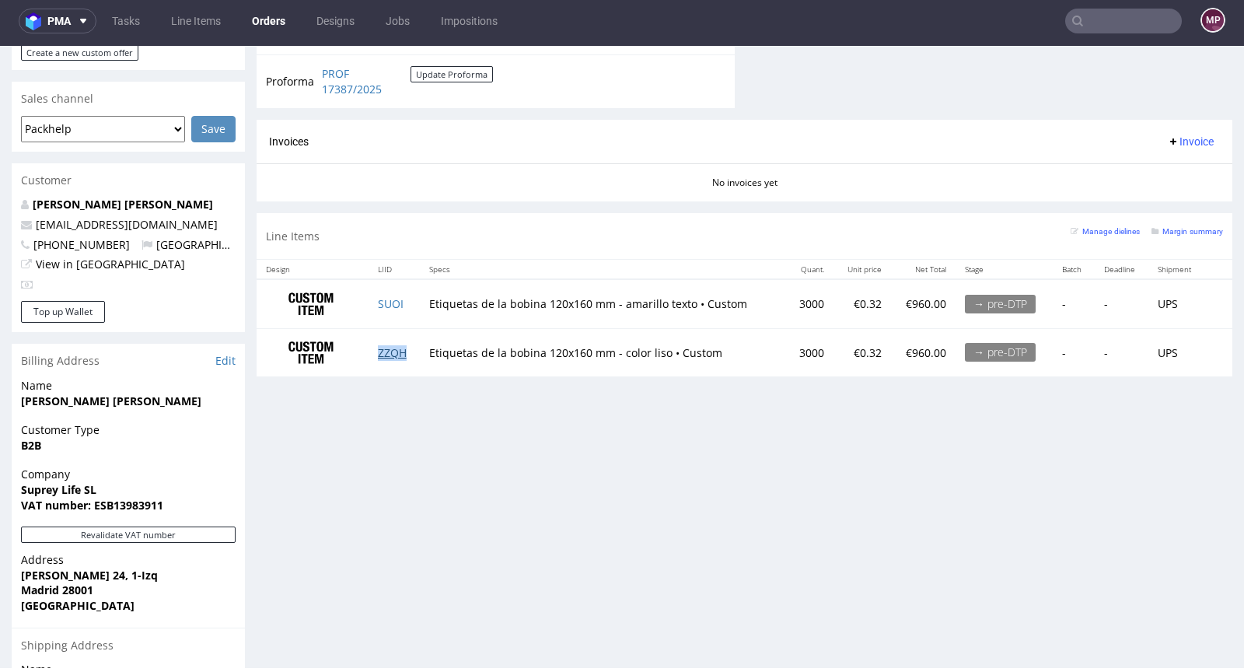
scroll to position [540, 0]
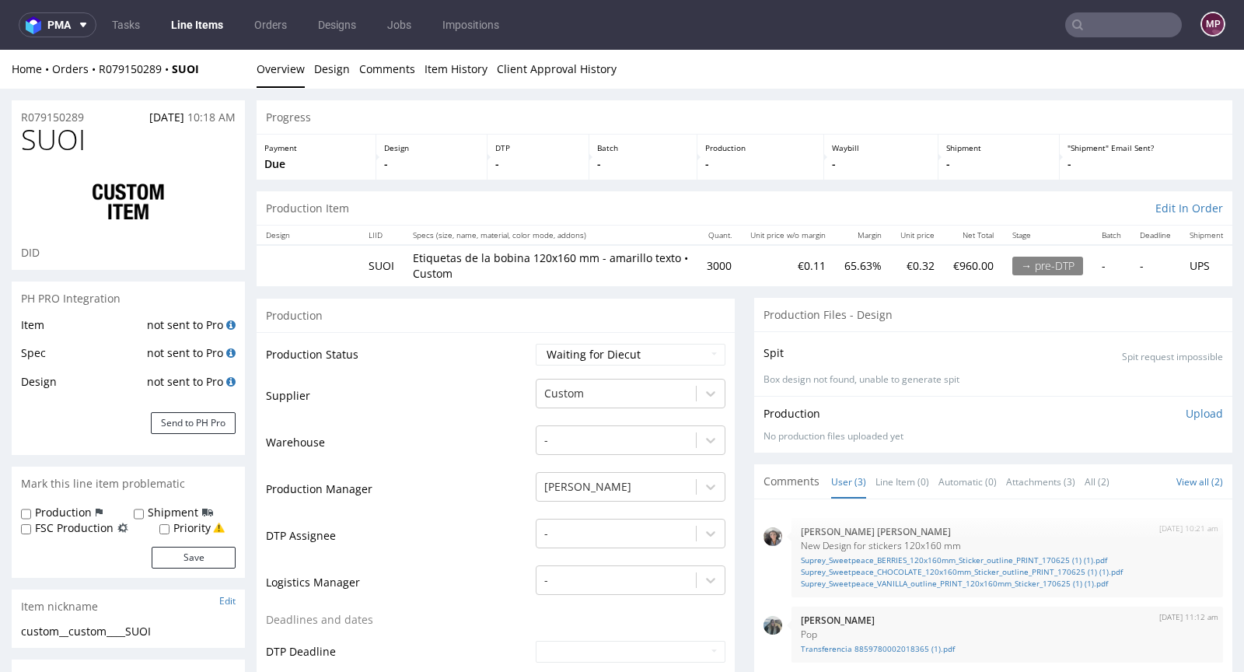
scroll to position [67, 0]
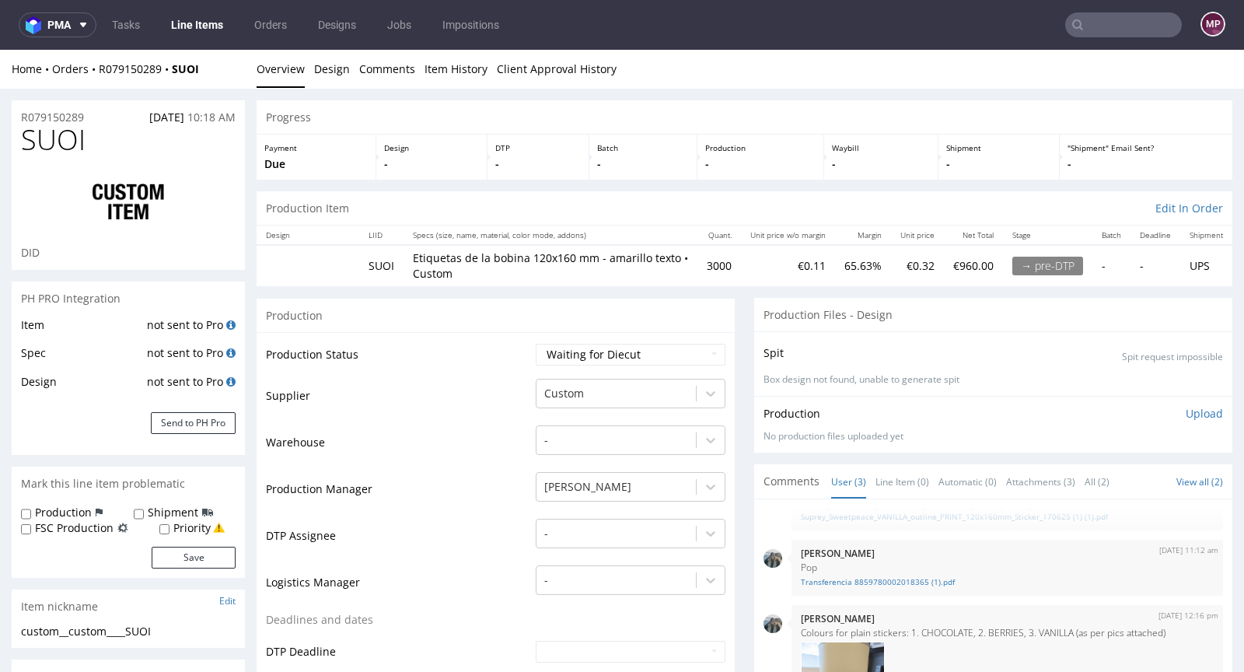
click at [920, 484] on li "Line Item (0)" at bounding box center [907, 482] width 63 height 16
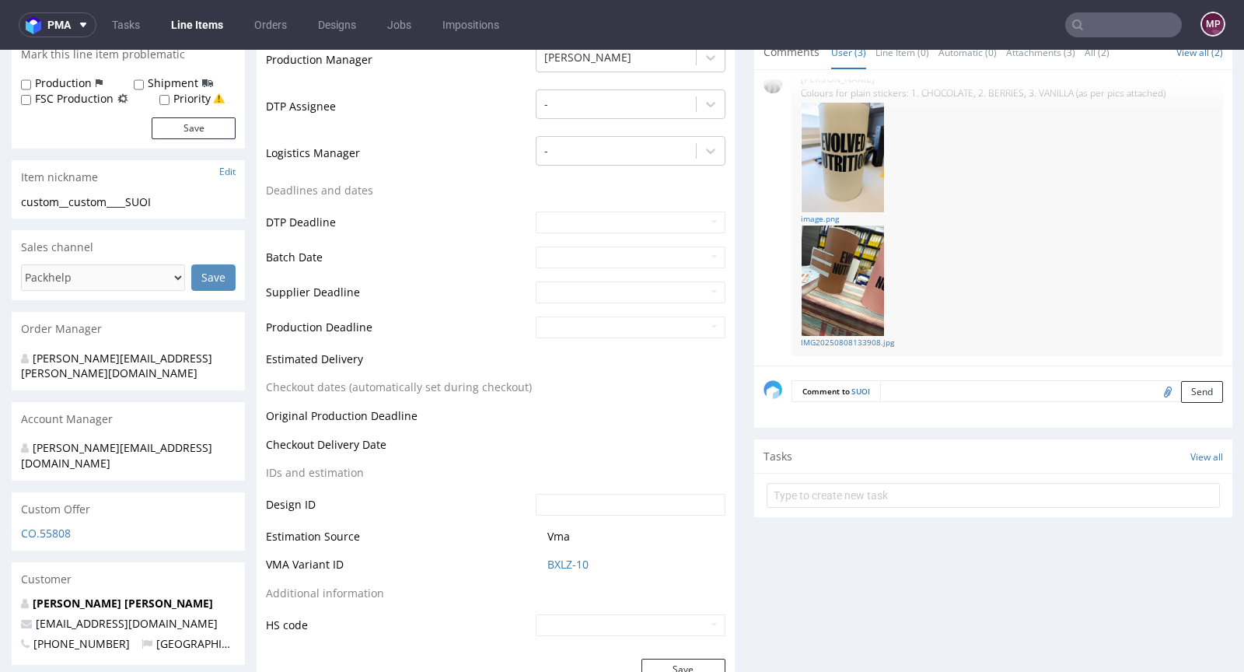
scroll to position [0, 0]
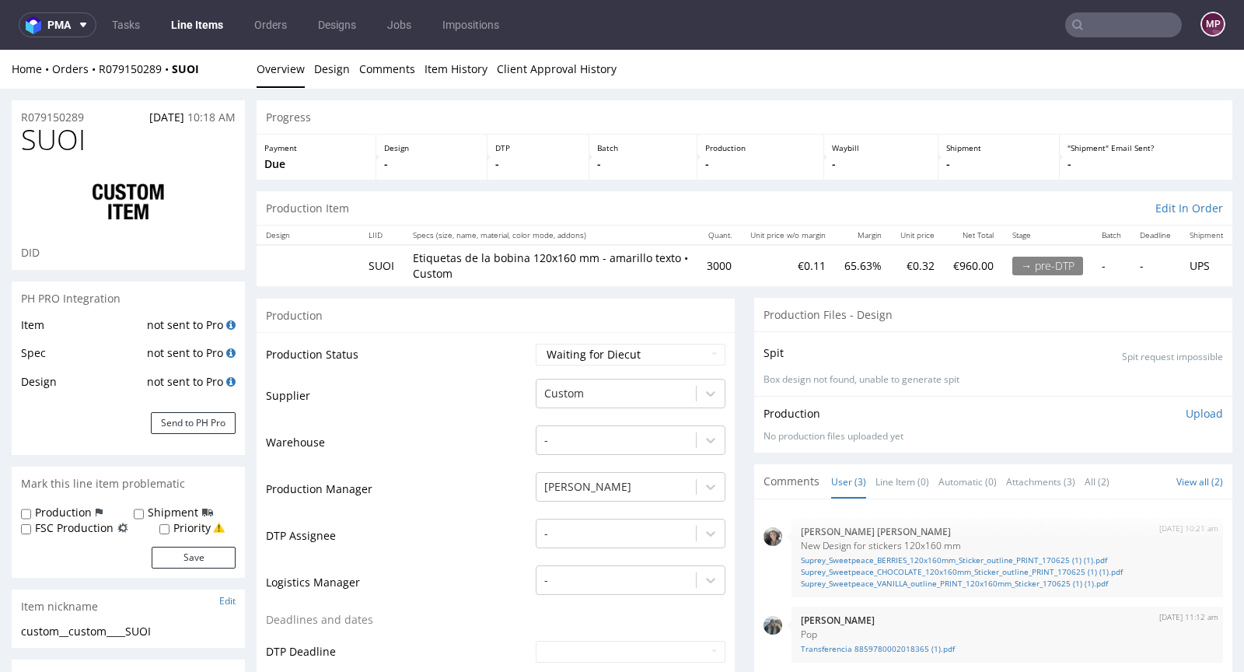
scroll to position [67, 0]
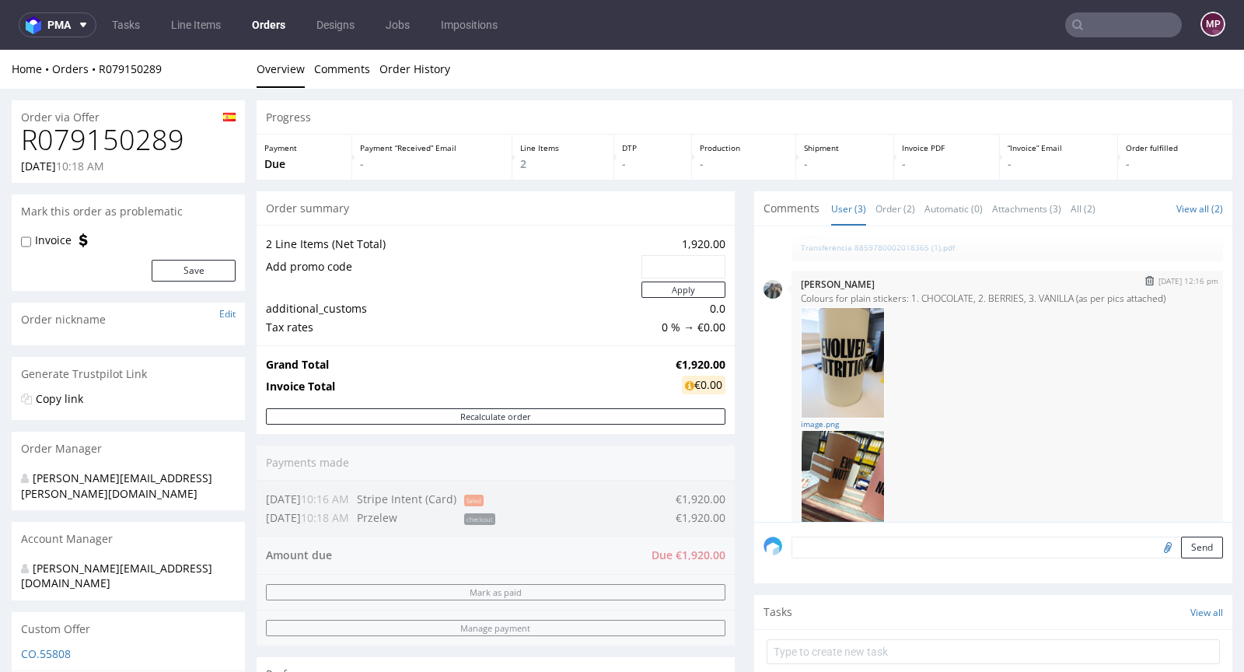
scroll to position [107, 0]
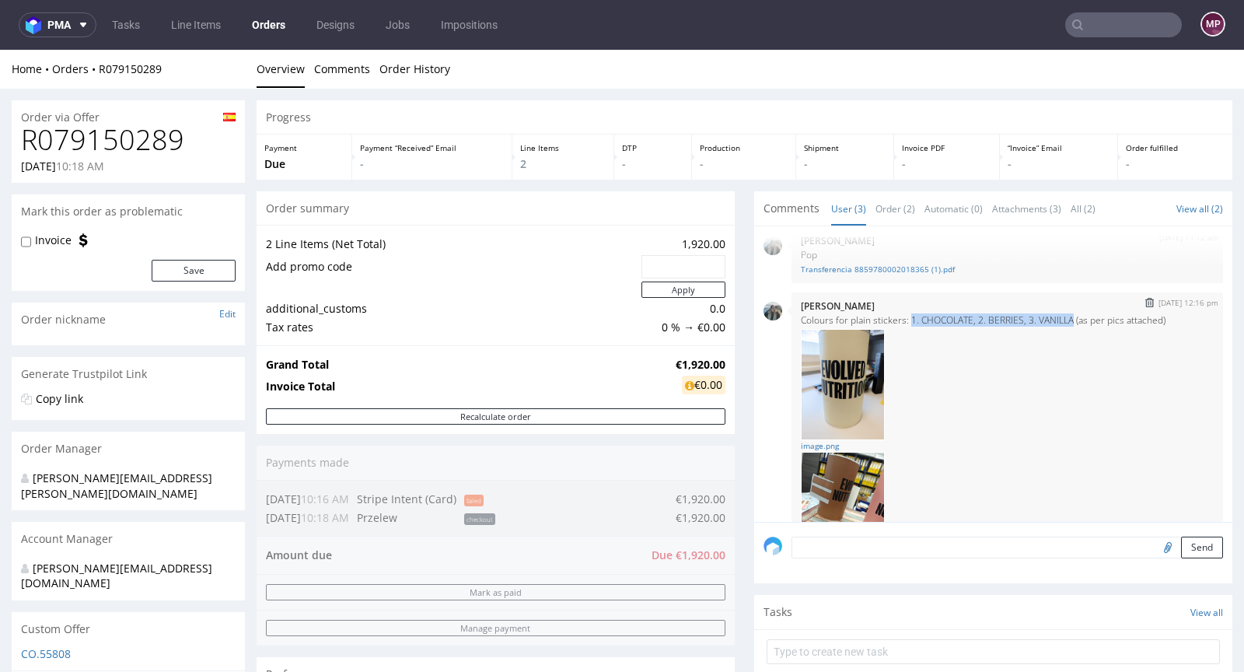
drag, startPoint x: 901, startPoint y: 316, endPoint x: 1073, endPoint y: 315, distance: 171.9
click at [1073, 315] on p "Colours for plain stickers: 1. CHOCOLATE, 2. BERRIES, 3. VANILLA (as per pics a…" at bounding box center [1007, 320] width 413 height 12
copy p "1. CHOCOLATE, 2. BERRIES, 3. [GEOGRAPHIC_DATA]"
